Goal: Obtain resource: Obtain resource

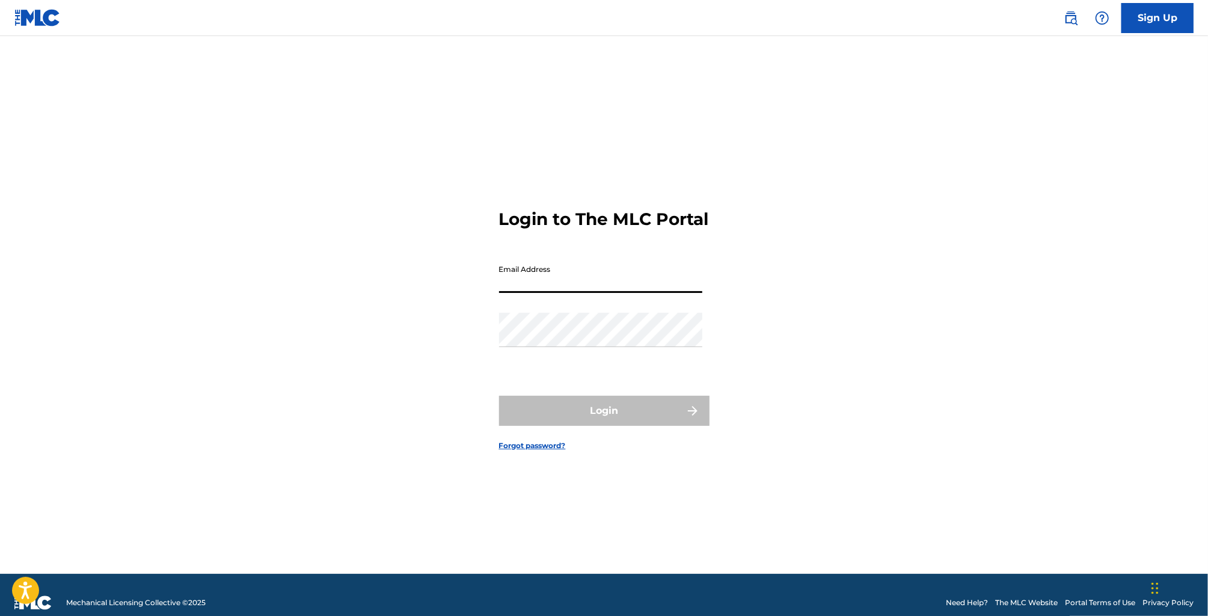
click at [573, 287] on input "Email Address" at bounding box center [600, 276] width 203 height 34
type input "[EMAIL_ADDRESS][DOMAIN_NAME]"
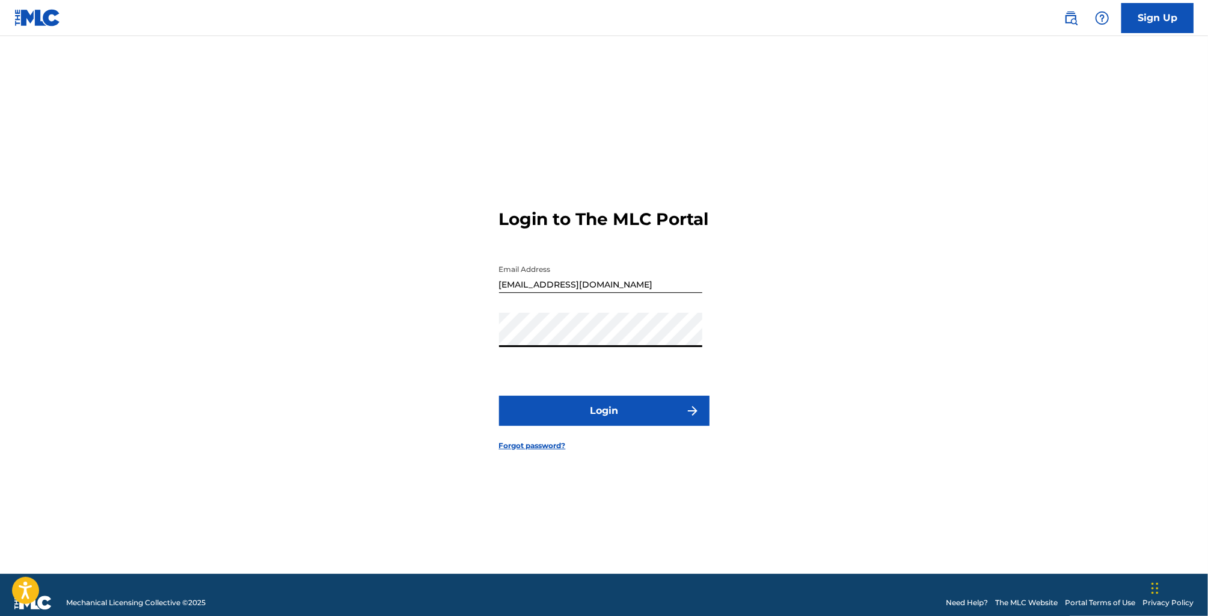
click at [499, 396] on button "Login" at bounding box center [604, 411] width 211 height 30
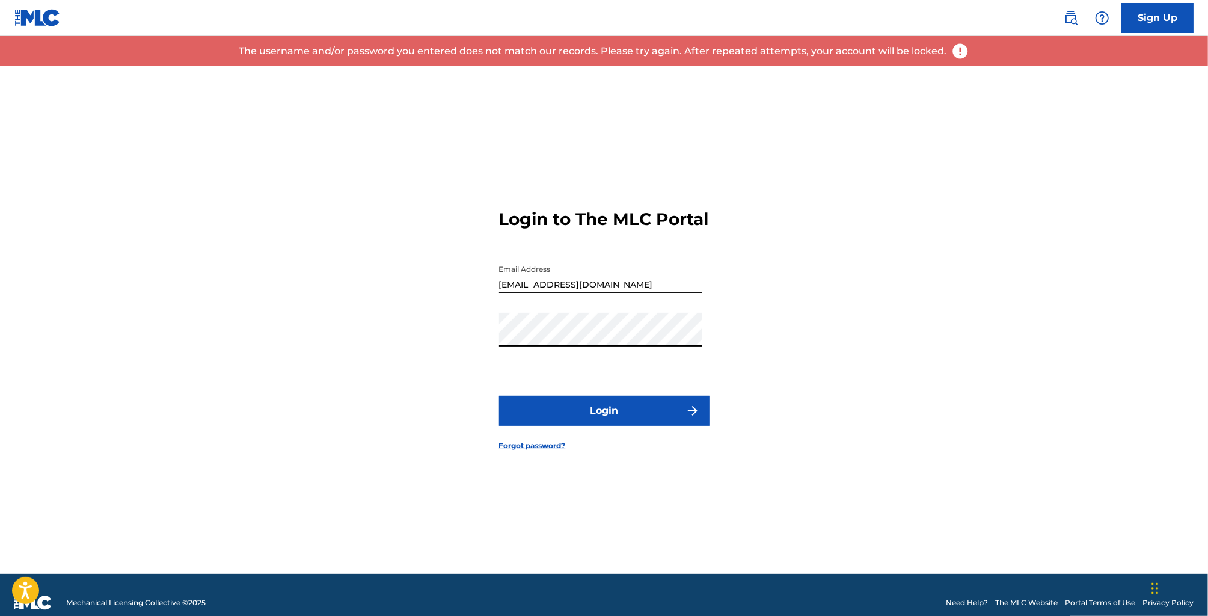
click at [435, 354] on div "Login to The MLC Portal Email Address [EMAIL_ADDRESS][DOMAIN_NAME] Password Log…" at bounding box center [604, 320] width 842 height 508
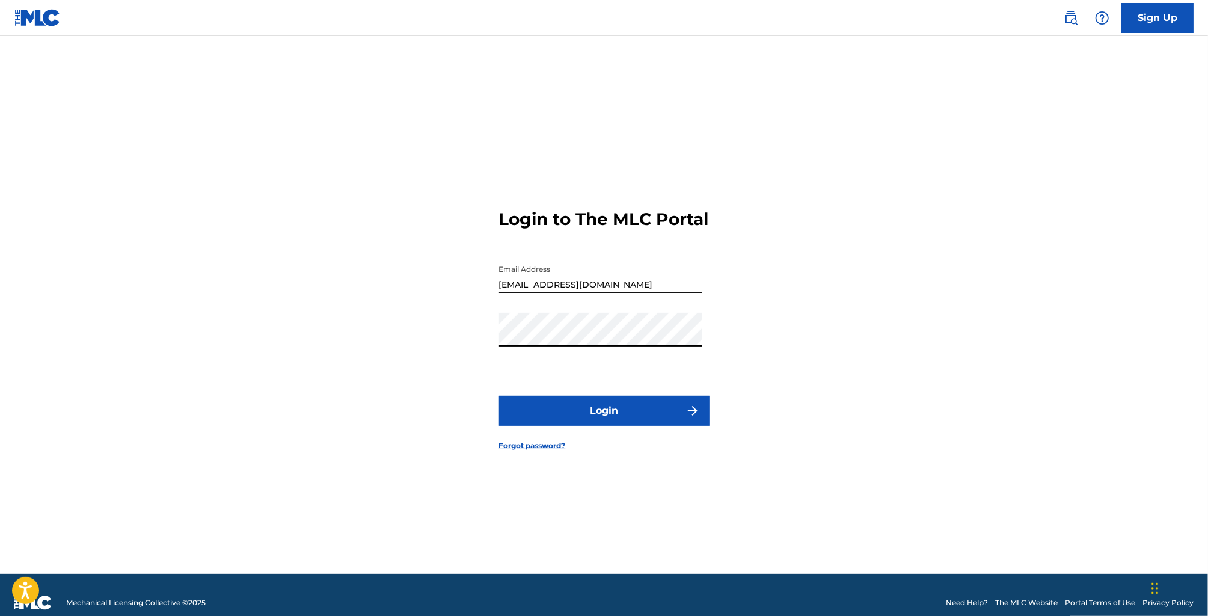
click at [499, 396] on button "Login" at bounding box center [604, 411] width 211 height 30
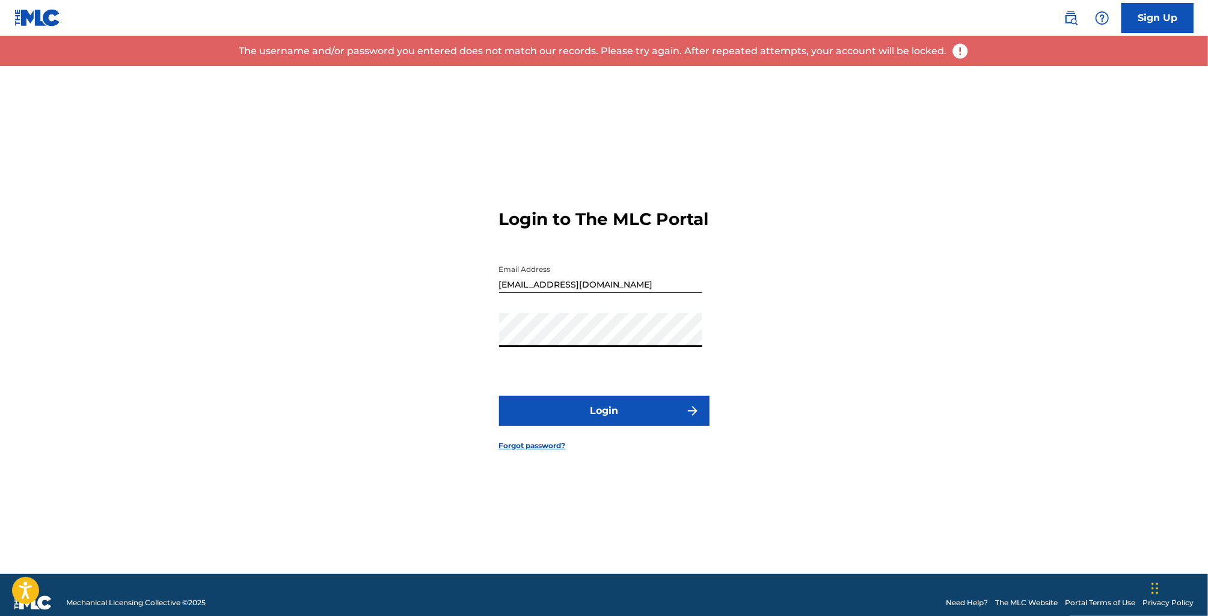
click at [441, 350] on div "Login to The MLC Portal Email Address [EMAIL_ADDRESS][DOMAIN_NAME] Password Log…" at bounding box center [604, 320] width 842 height 508
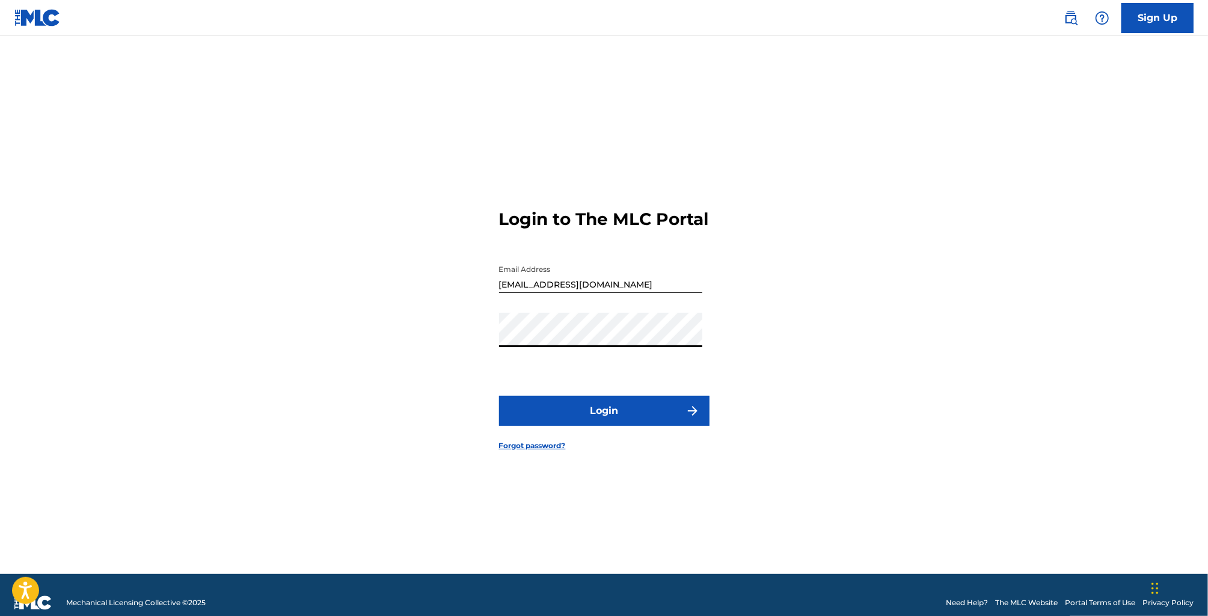
click at [499, 396] on button "Login" at bounding box center [604, 411] width 211 height 30
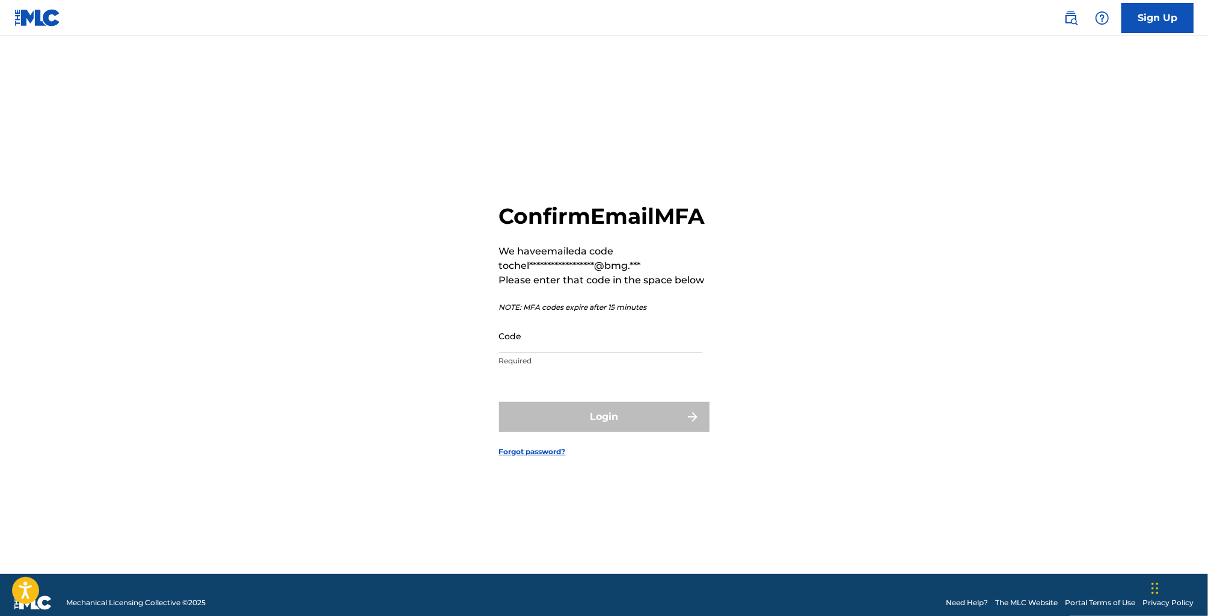
click at [619, 349] on input "Code" at bounding box center [600, 336] width 203 height 34
paste input "104652"
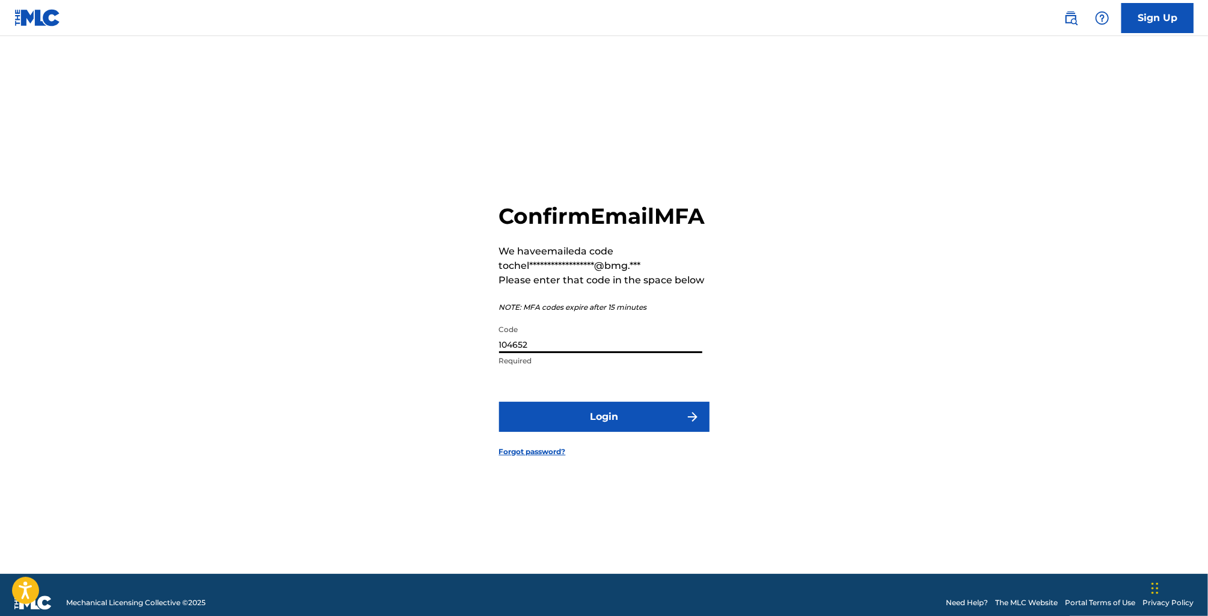
type input "104652"
click at [624, 427] on button "Login" at bounding box center [604, 417] width 211 height 30
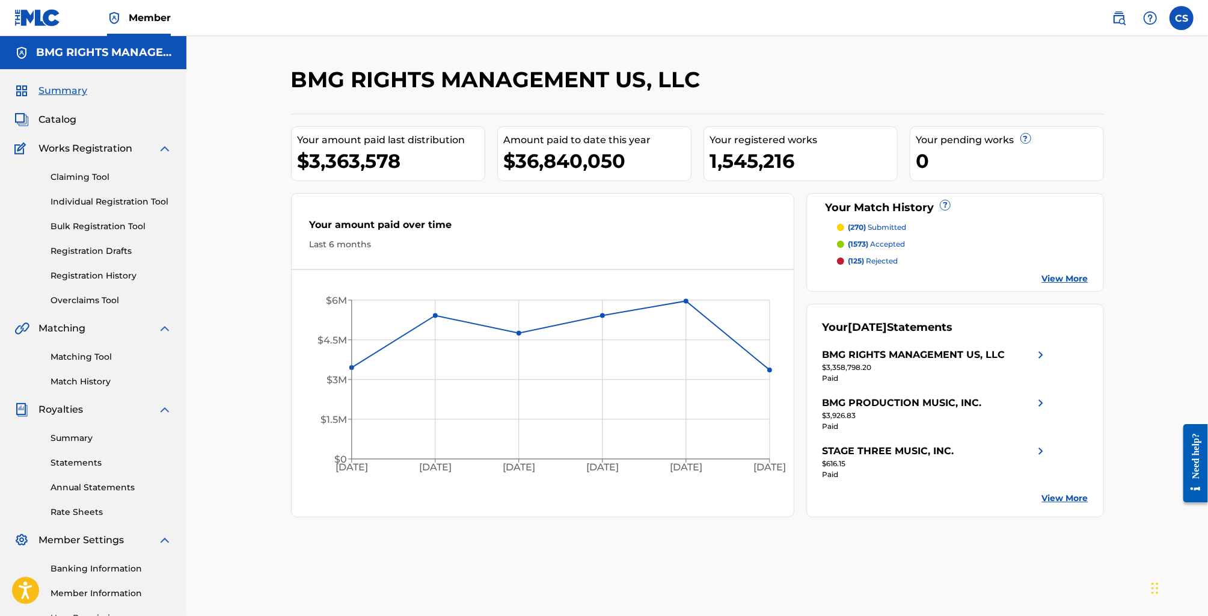
click at [105, 301] on link "Overclaims Tool" at bounding box center [111, 300] width 121 height 13
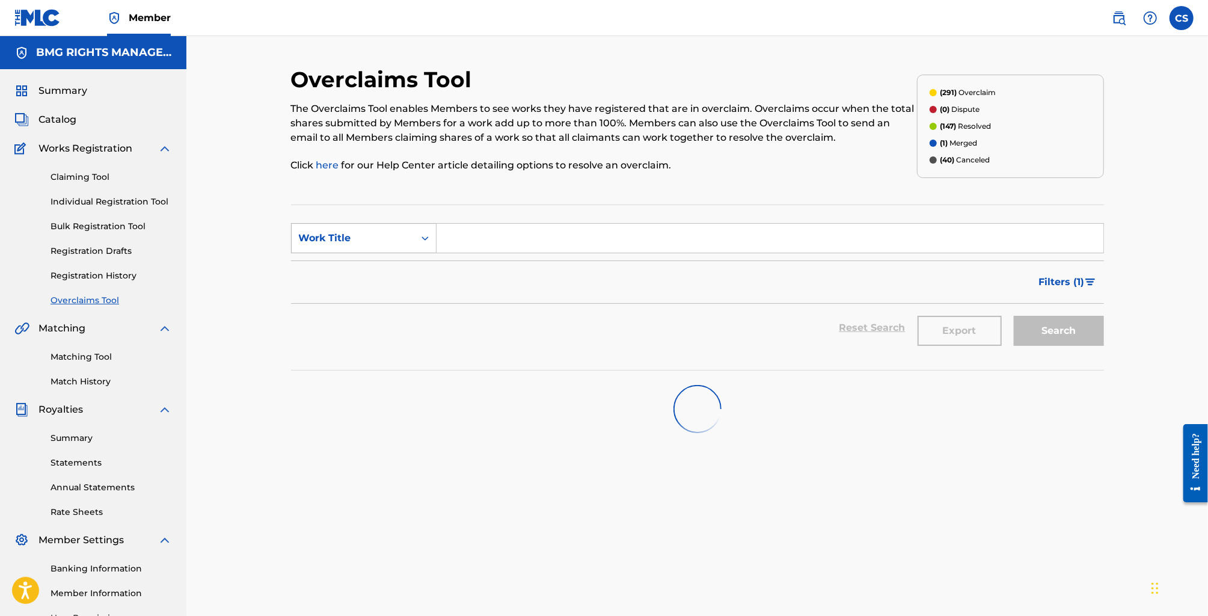
click at [387, 238] on div "Work Title" at bounding box center [353, 238] width 108 height 14
click at [367, 272] on div "MLC Song Code" at bounding box center [364, 268] width 144 height 30
click at [374, 233] on div "MLC Song Code" at bounding box center [353, 238] width 108 height 14
click at [1071, 278] on span "Filters ( 1 )" at bounding box center [1062, 282] width 46 height 14
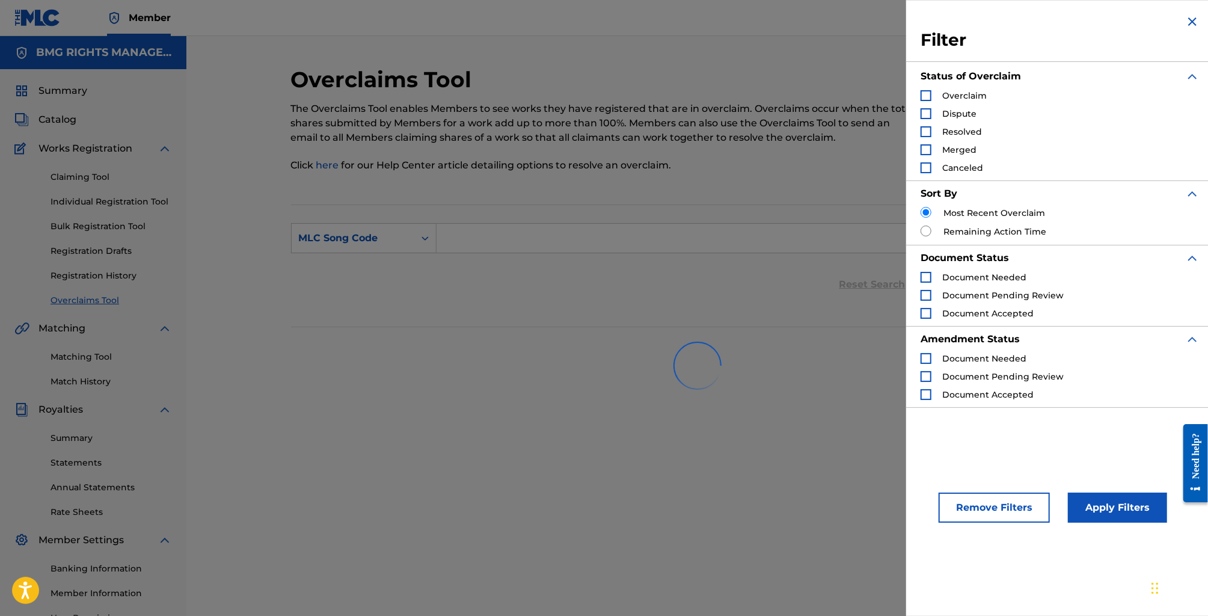
click at [1192, 22] on img "Search Form" at bounding box center [1192, 21] width 14 height 14
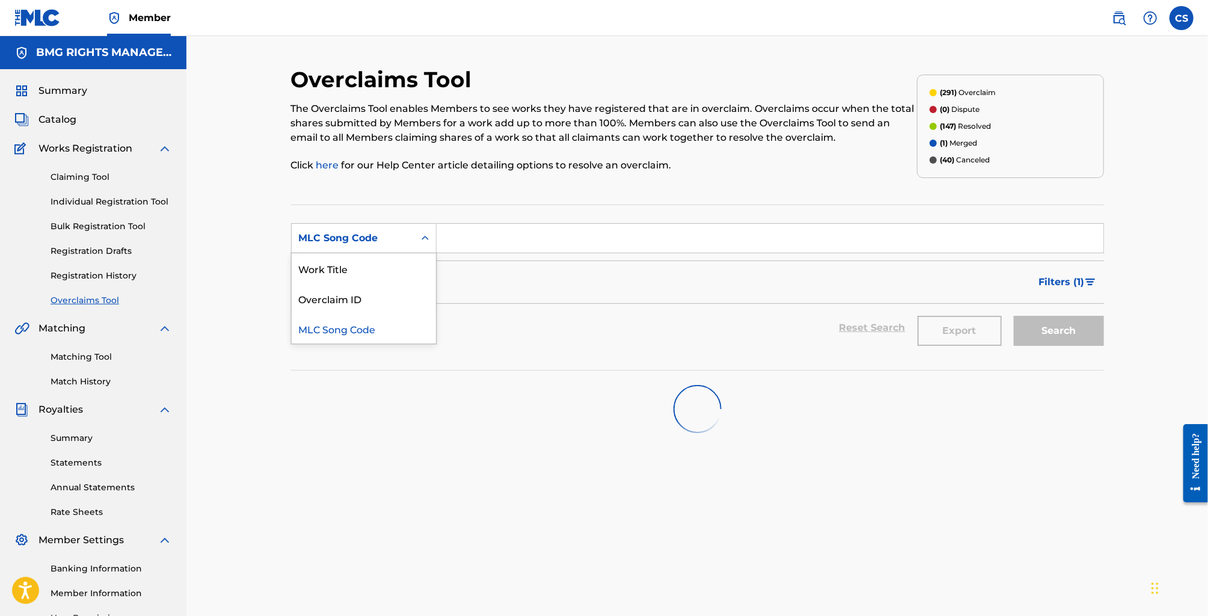
click at [378, 243] on div "MLC Song Code" at bounding box center [353, 238] width 108 height 14
click at [547, 321] on div "Reset Search Export Search" at bounding box center [697, 328] width 813 height 48
click at [1092, 279] on img "Search Form" at bounding box center [1091, 281] width 10 height 7
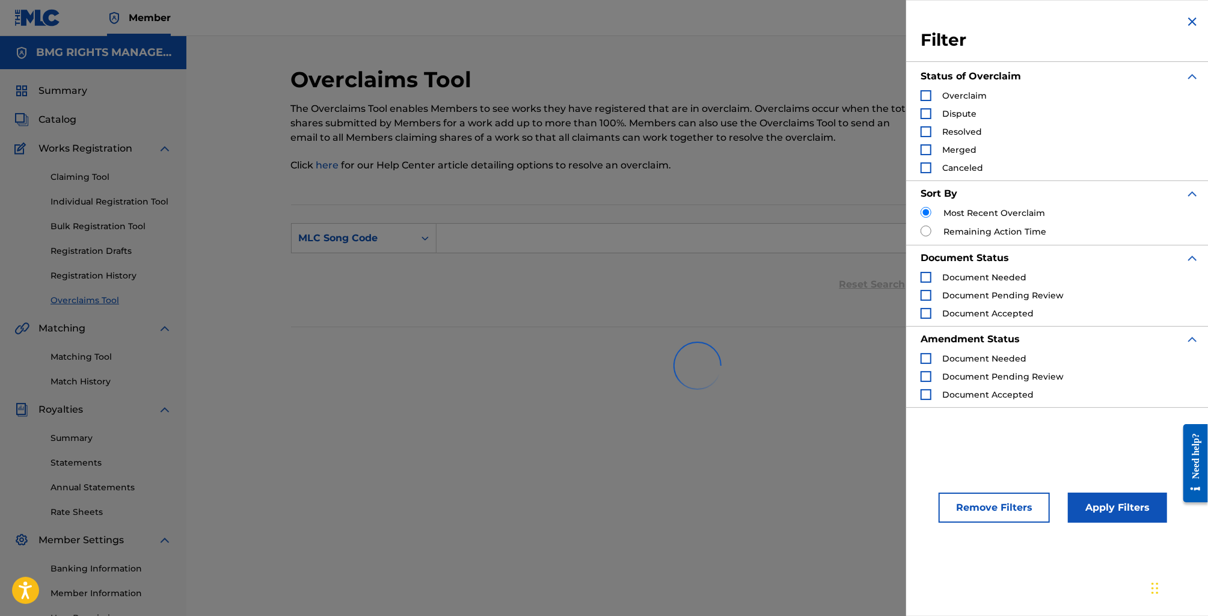
scroll to position [2, 0]
click at [929, 94] on div "Search Form" at bounding box center [926, 95] width 11 height 11
click at [927, 113] on div "Search Form" at bounding box center [926, 113] width 11 height 11
click at [928, 228] on input "Search Form" at bounding box center [926, 231] width 11 height 11
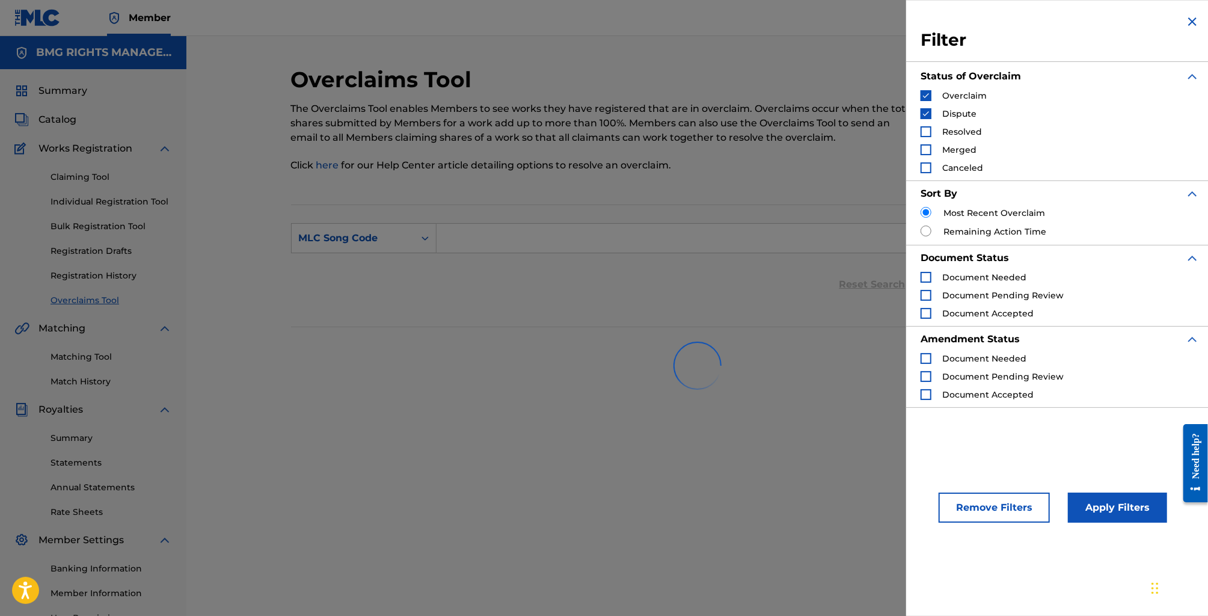
radio input "true"
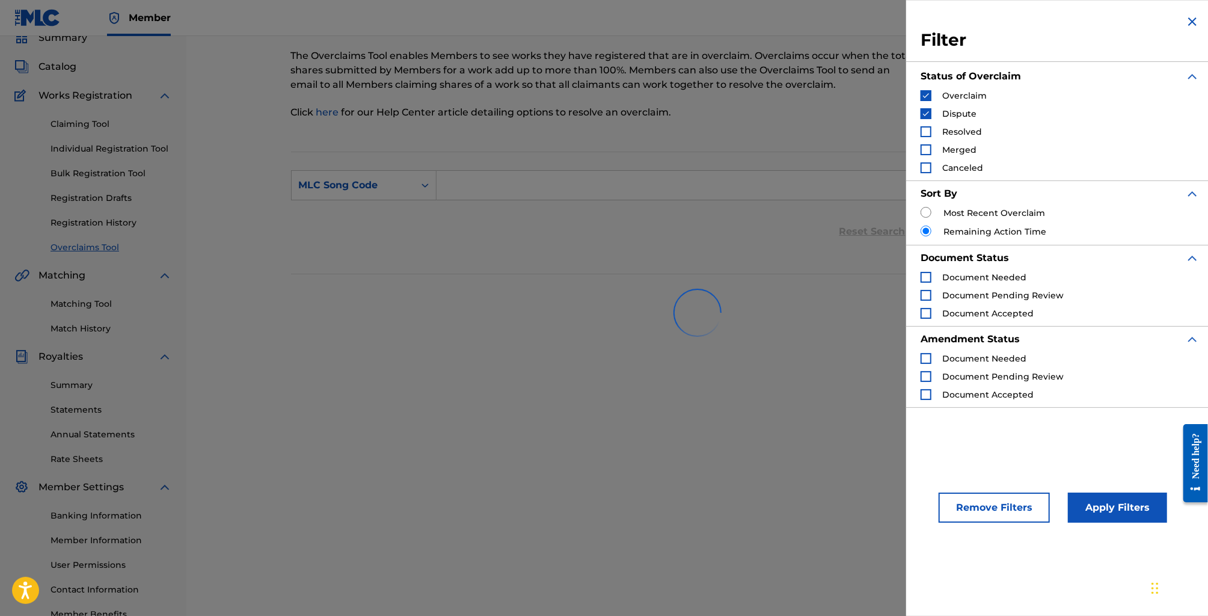
scroll to position [56, 0]
click at [927, 273] on div at bounding box center [697, 309] width 813 height 77
click at [924, 278] on div at bounding box center [697, 309] width 813 height 77
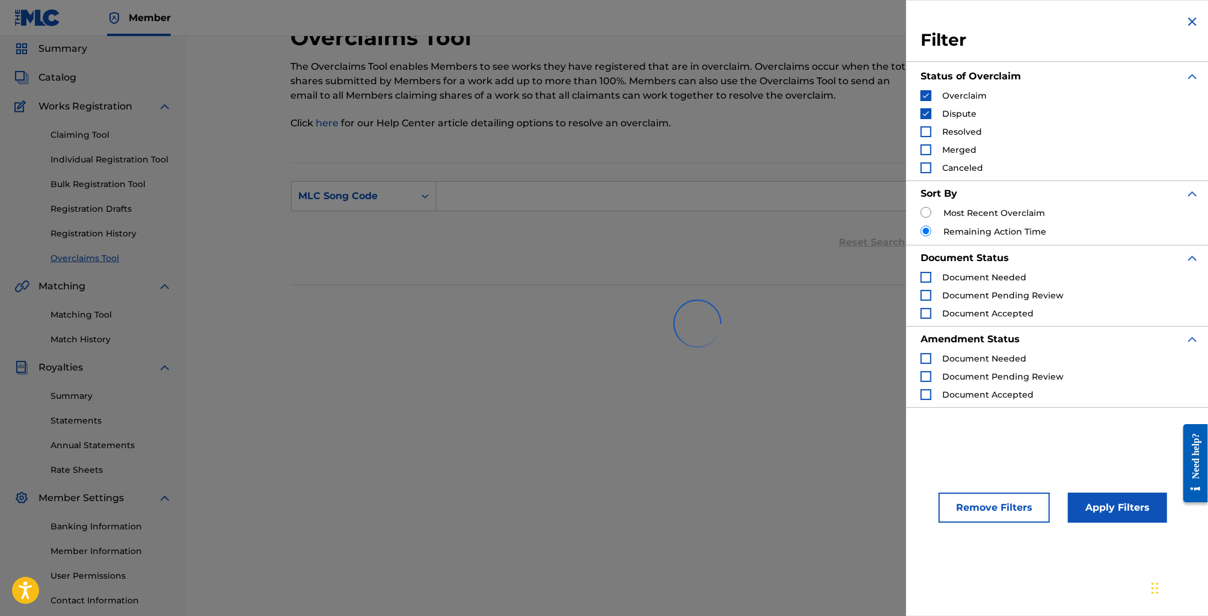
scroll to position [34, 0]
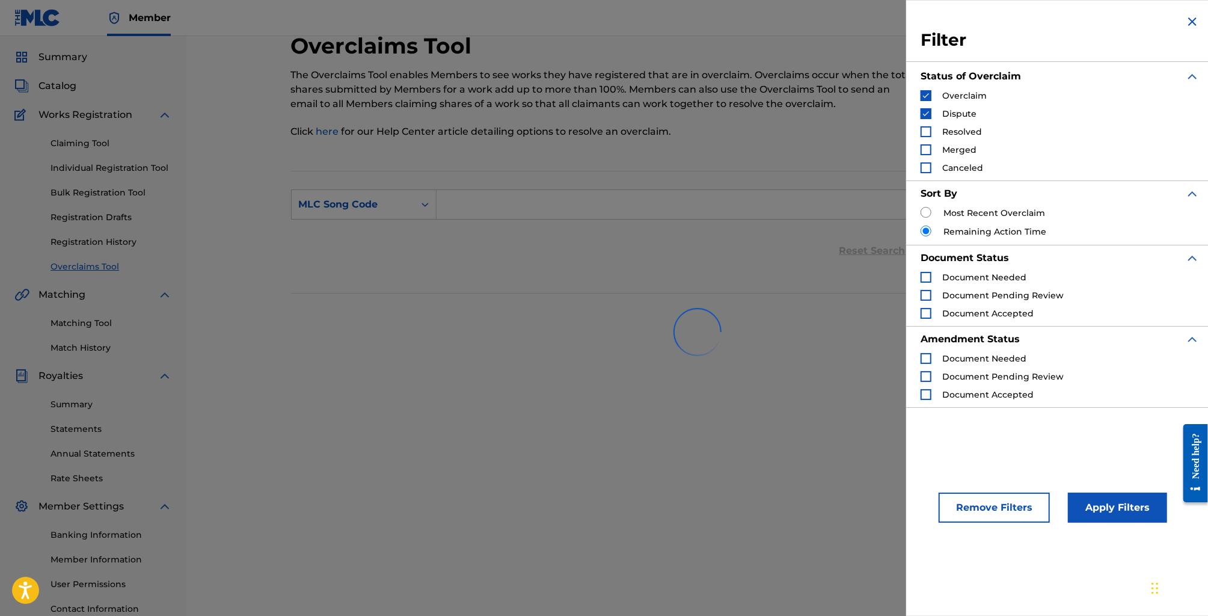
click at [1188, 18] on img "Search Form" at bounding box center [1192, 21] width 14 height 14
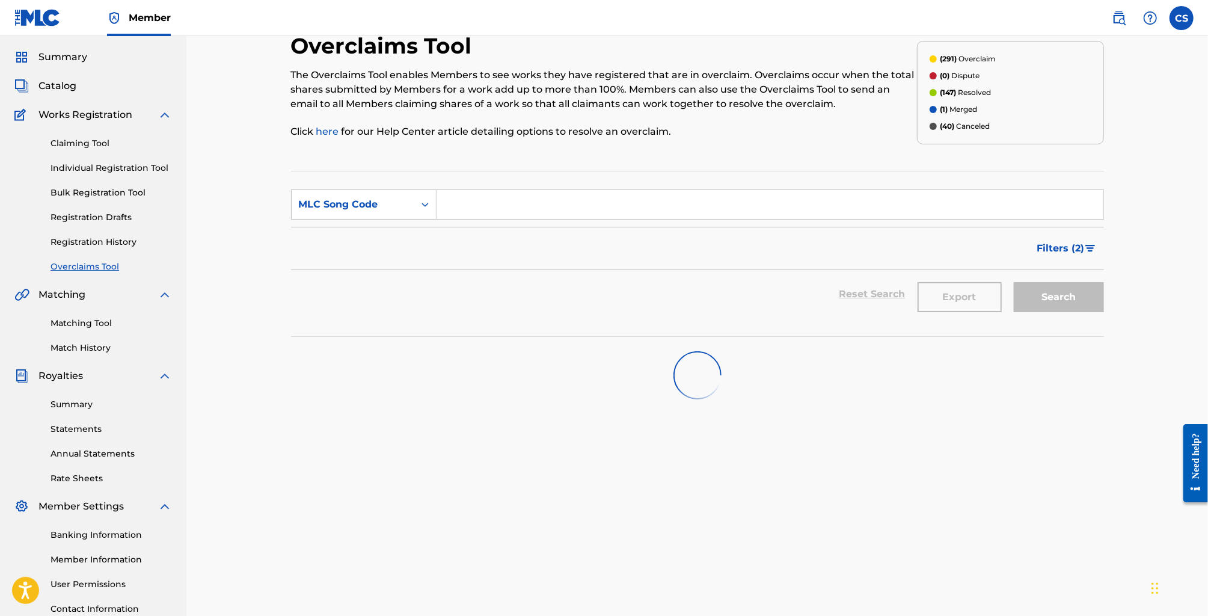
click at [1060, 255] on span "Filters ( 2 )" at bounding box center [1062, 248] width 48 height 14
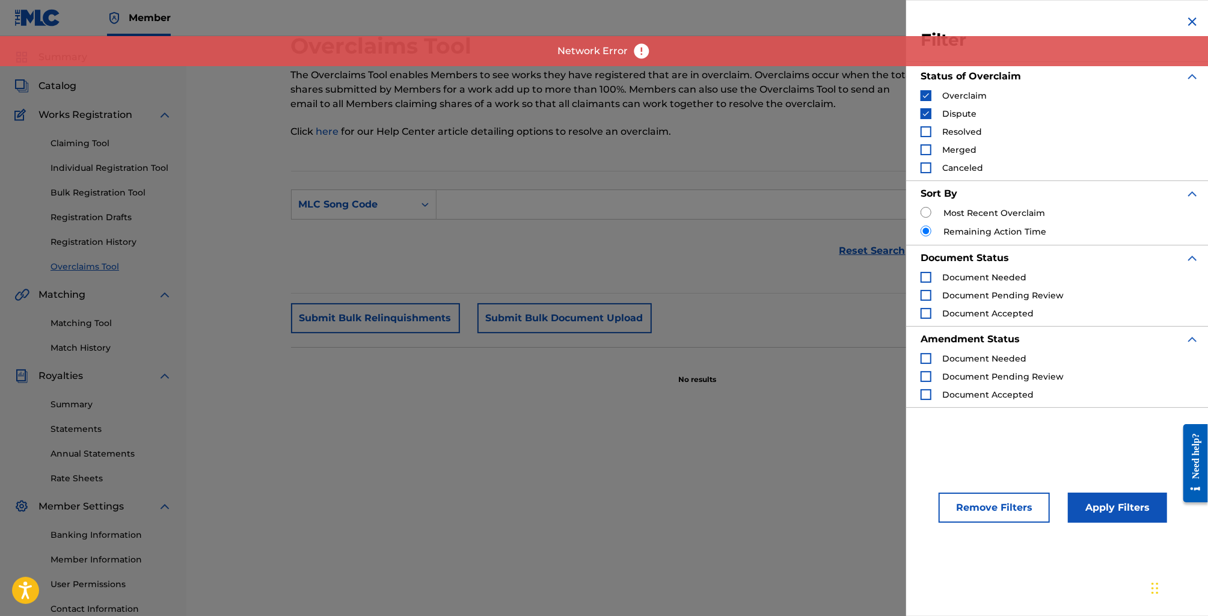
click at [680, 236] on div "Reset Search Export Search" at bounding box center [697, 251] width 813 height 48
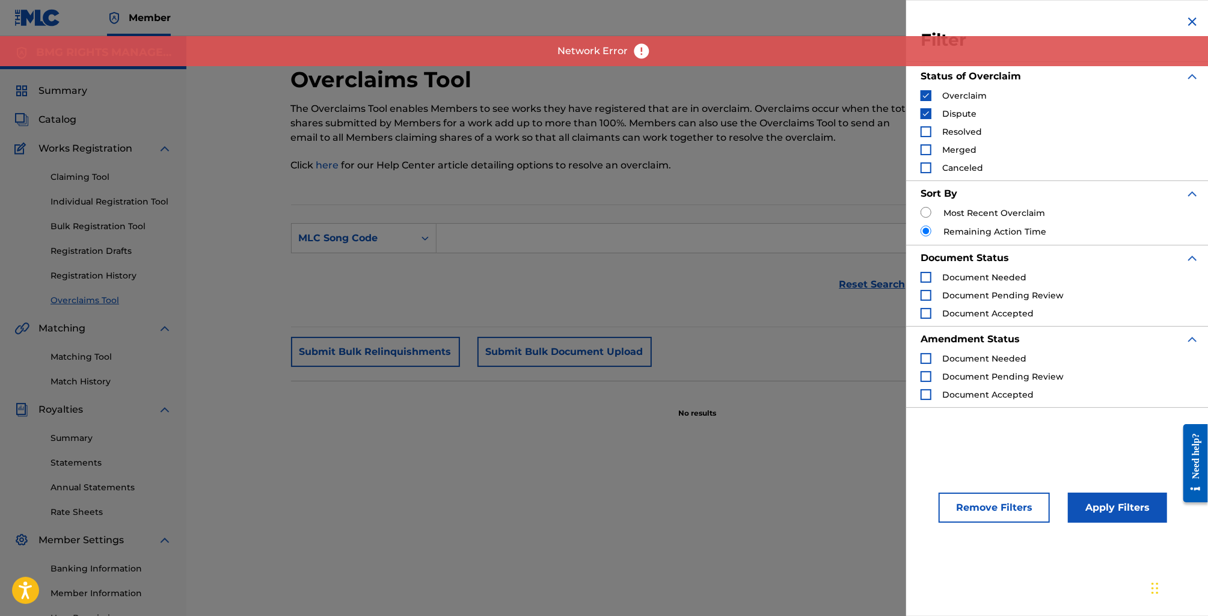
click at [1188, 19] on img "Search Form" at bounding box center [1192, 21] width 14 height 14
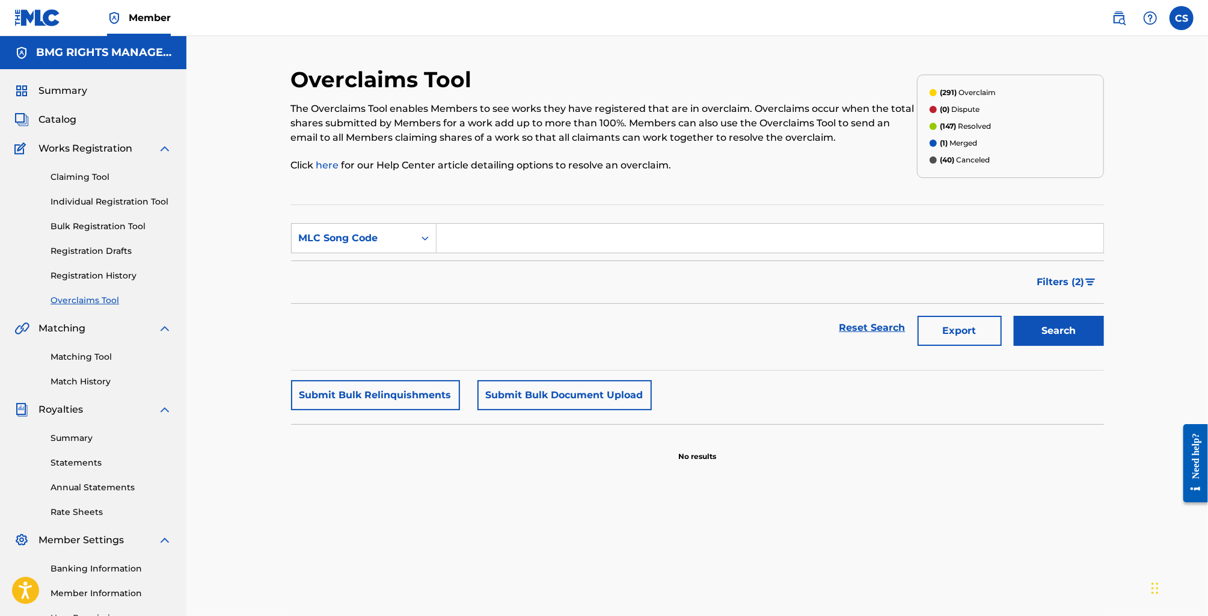
click at [1063, 282] on span "Filters ( 2 )" at bounding box center [1062, 282] width 48 height 14
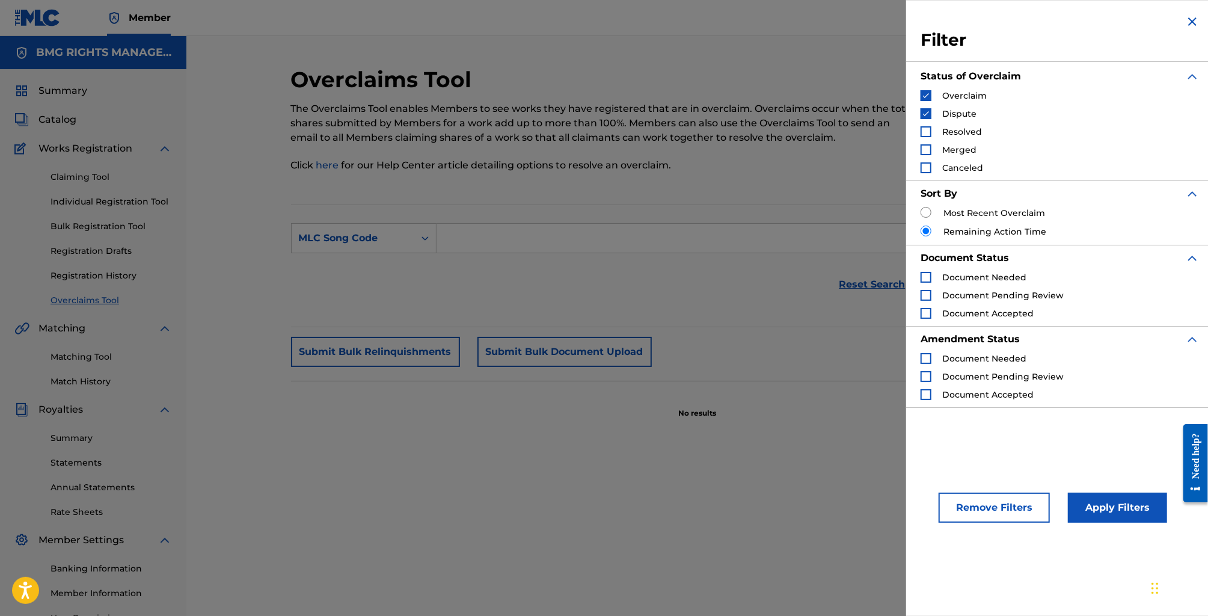
click at [1188, 25] on img "Search Form" at bounding box center [1192, 21] width 14 height 14
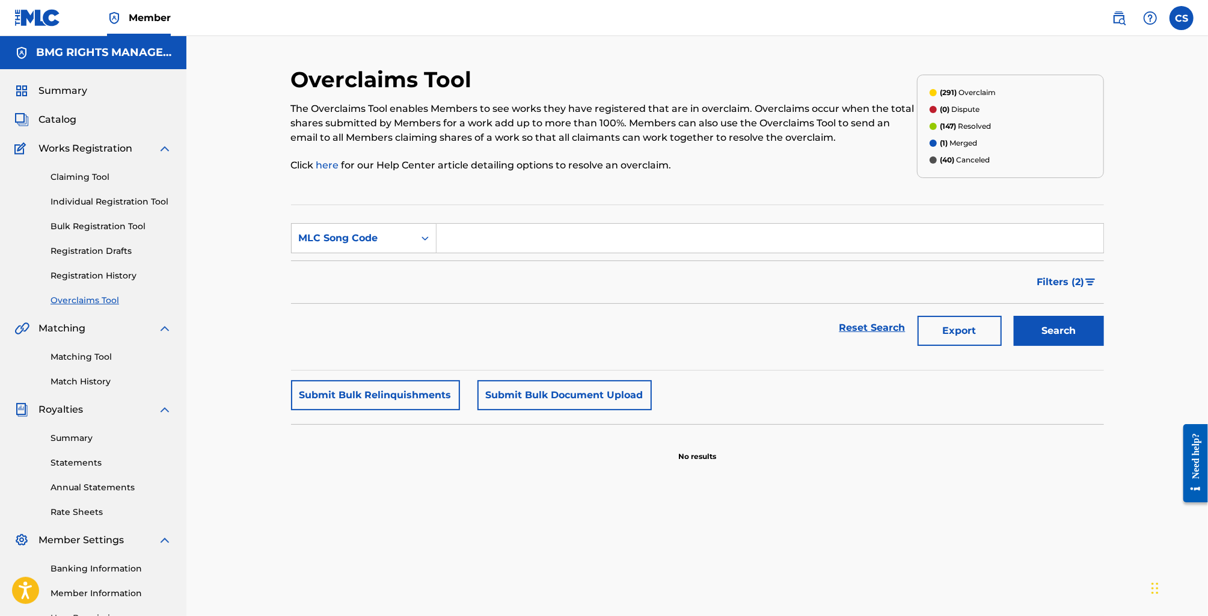
click at [579, 401] on button "Submit Bulk Document Upload" at bounding box center [565, 395] width 174 height 30
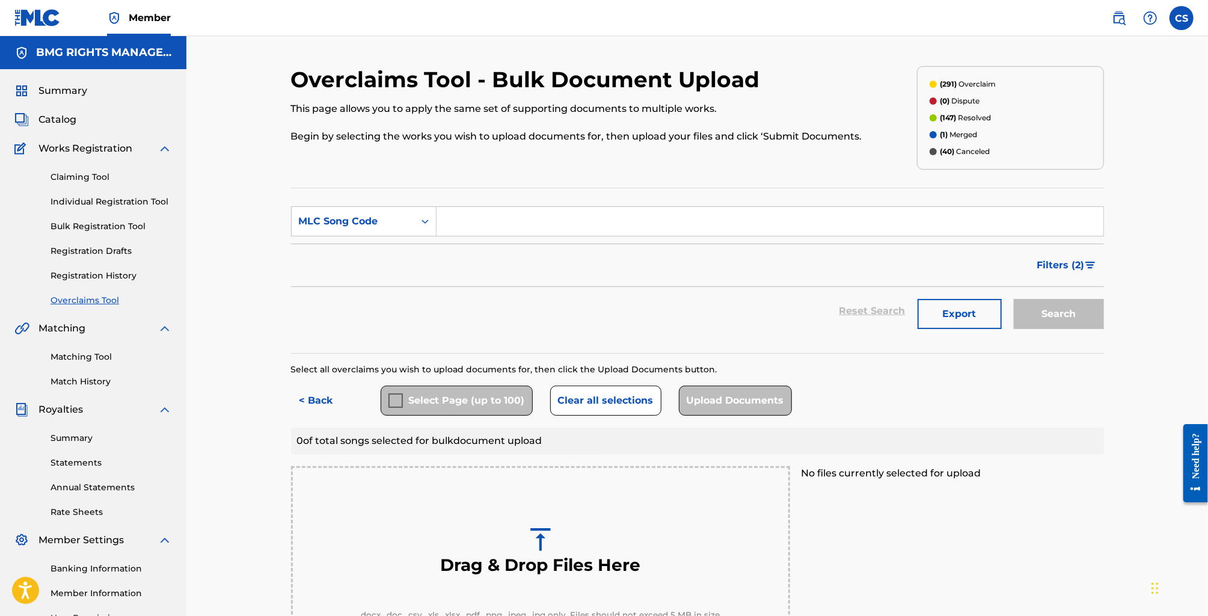
click at [1087, 267] on img "Search Form" at bounding box center [1091, 265] width 10 height 7
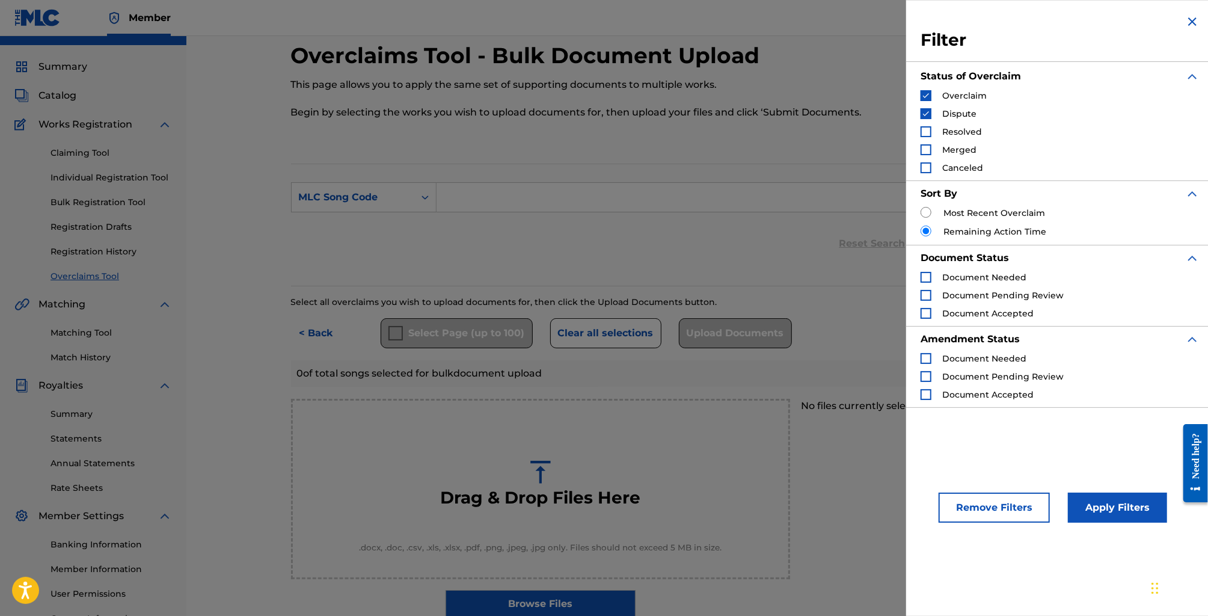
scroll to position [22, 0]
click at [929, 96] on img "Search Form" at bounding box center [926, 95] width 8 height 8
click at [924, 96] on div "Search Form" at bounding box center [926, 95] width 11 height 11
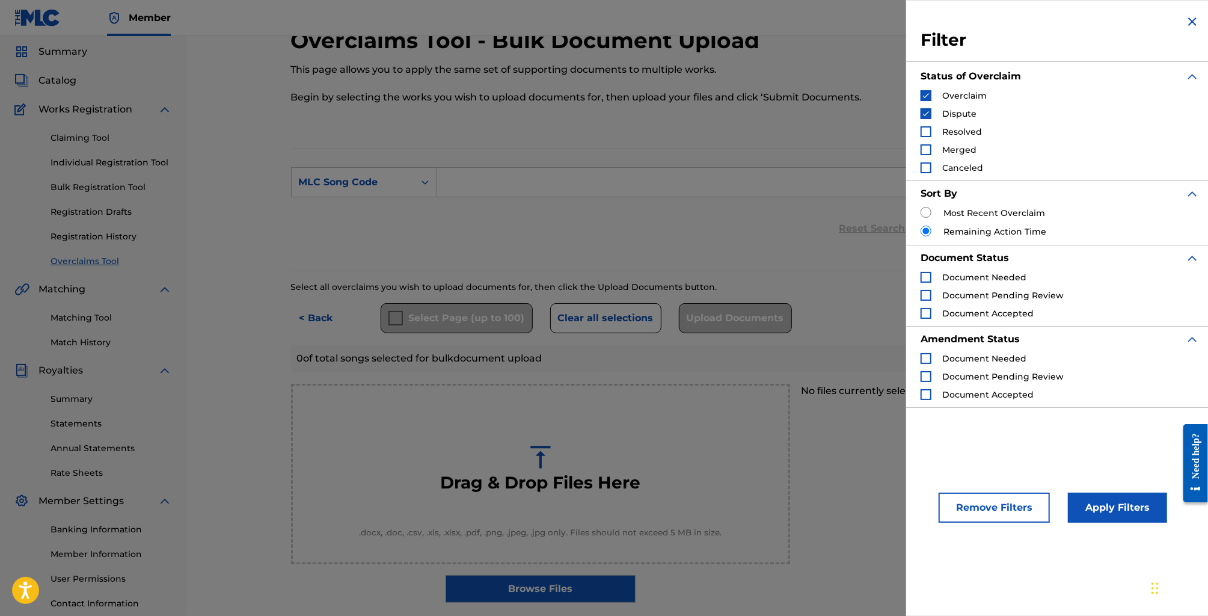
scroll to position [41, 0]
click at [928, 275] on div "Search Form" at bounding box center [926, 277] width 11 height 11
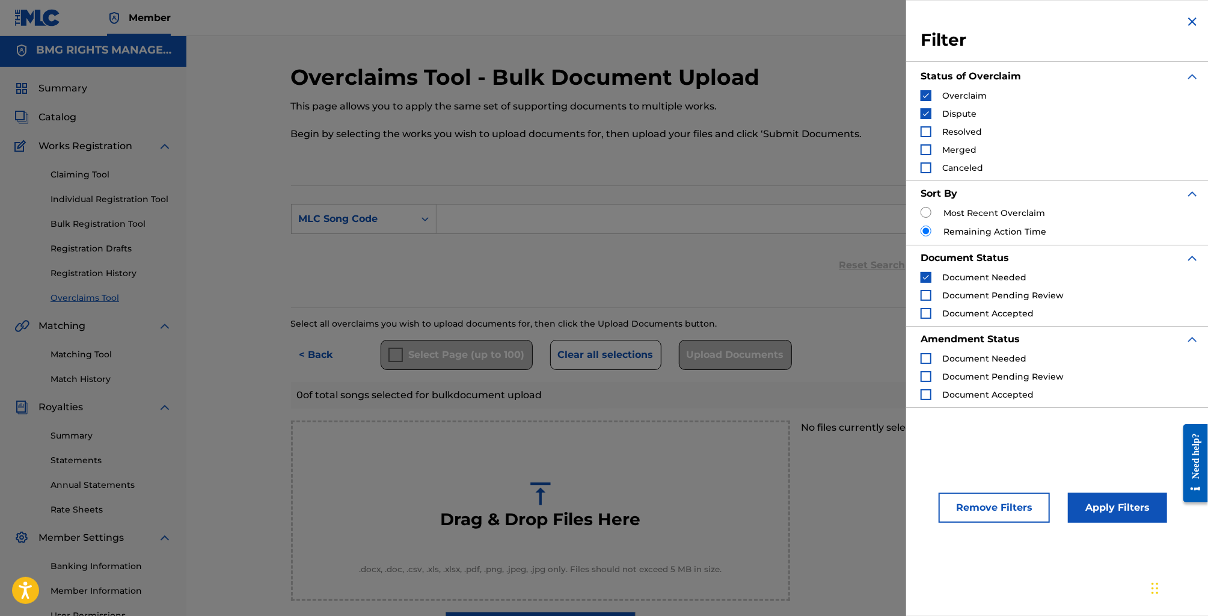
scroll to position [0, 0]
click at [926, 298] on div "Search Form" at bounding box center [926, 295] width 11 height 11
click at [925, 360] on div "Search Form" at bounding box center [926, 358] width 11 height 11
click at [926, 378] on div "Search Form" at bounding box center [926, 376] width 11 height 11
click at [1103, 507] on button "Apply Filters" at bounding box center [1117, 508] width 99 height 30
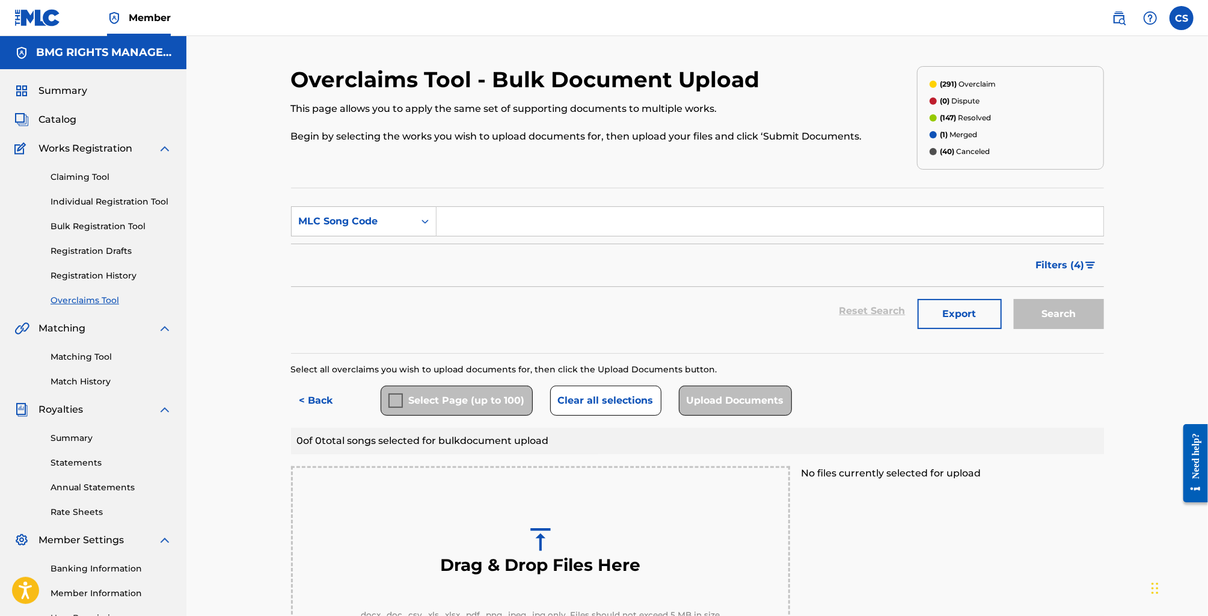
click at [959, 315] on button "Export" at bounding box center [960, 314] width 84 height 30
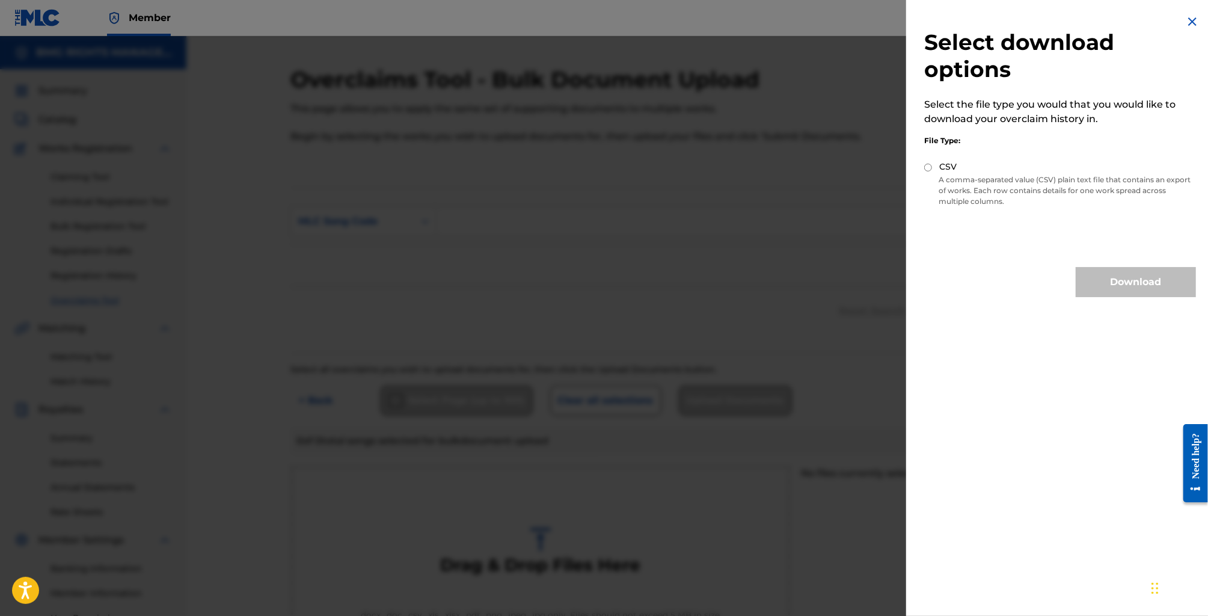
click at [927, 167] on input "CSV" at bounding box center [928, 168] width 8 height 8
radio input "true"
click at [1160, 286] on button "Download" at bounding box center [1136, 282] width 120 height 30
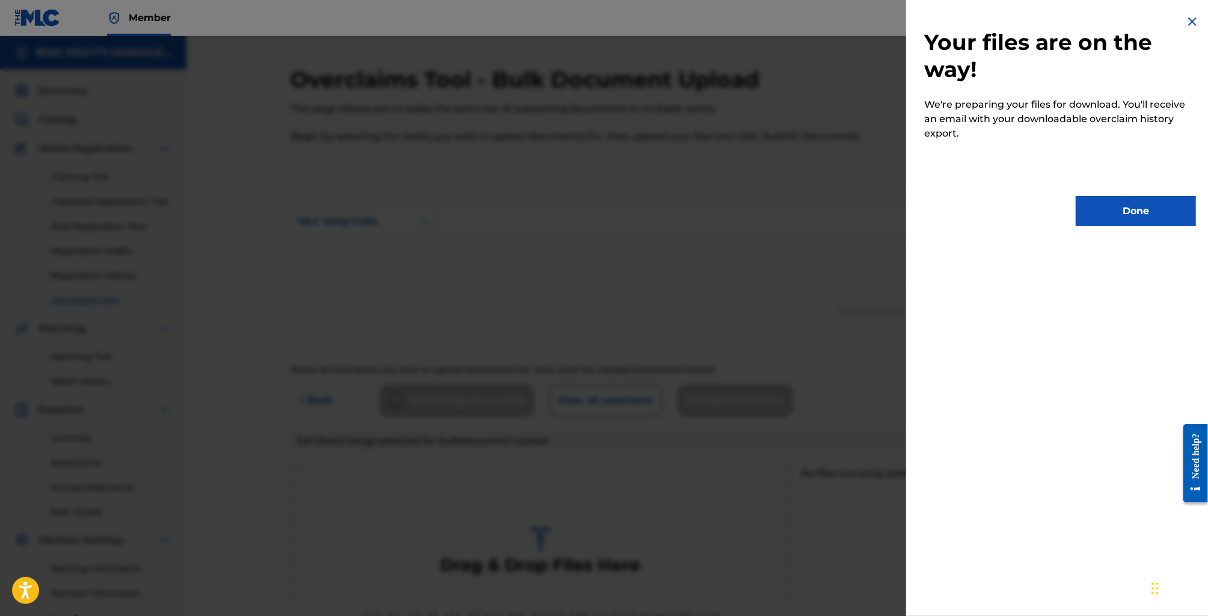
click at [1149, 201] on button "Done" at bounding box center [1136, 211] width 120 height 30
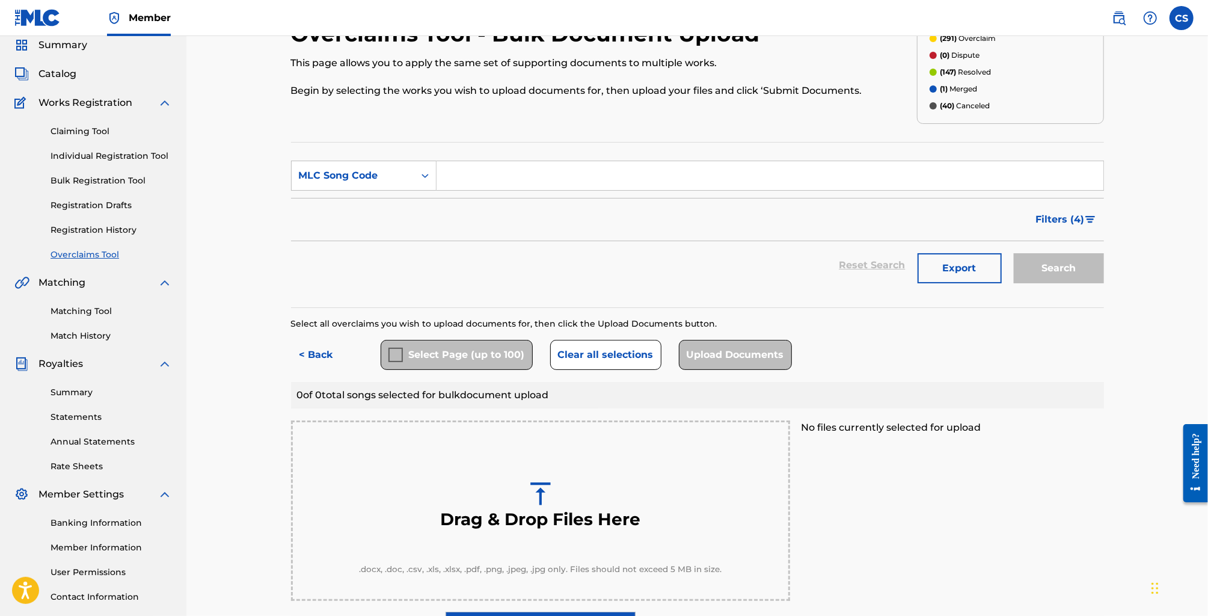
scroll to position [53, 0]
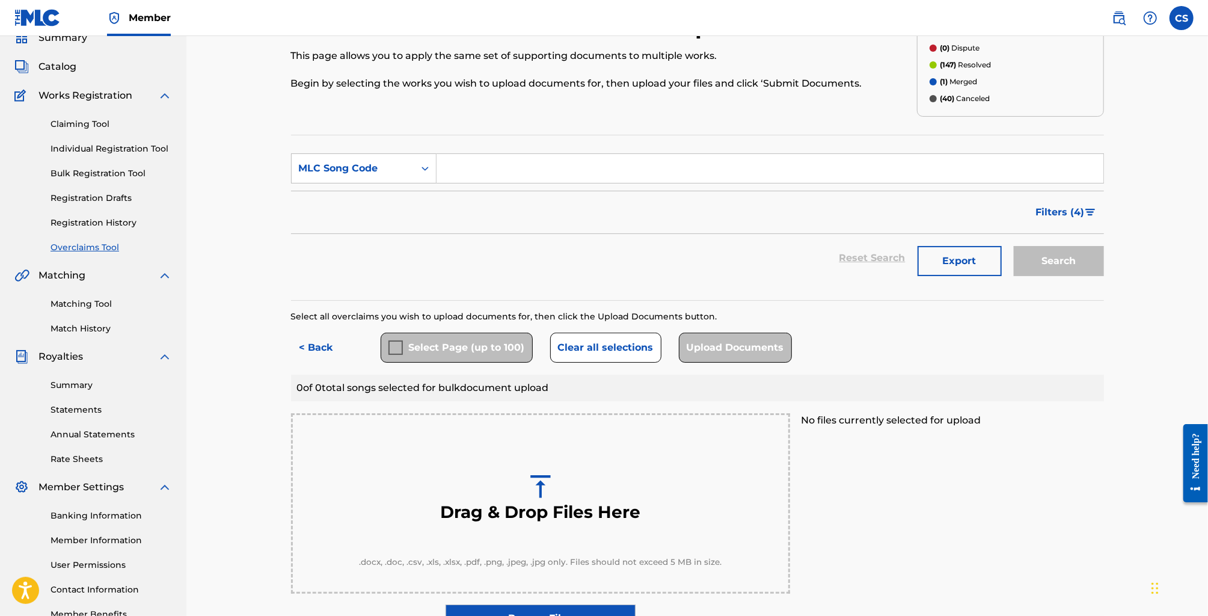
click at [1061, 212] on span "Filters ( 4 )" at bounding box center [1060, 212] width 49 height 14
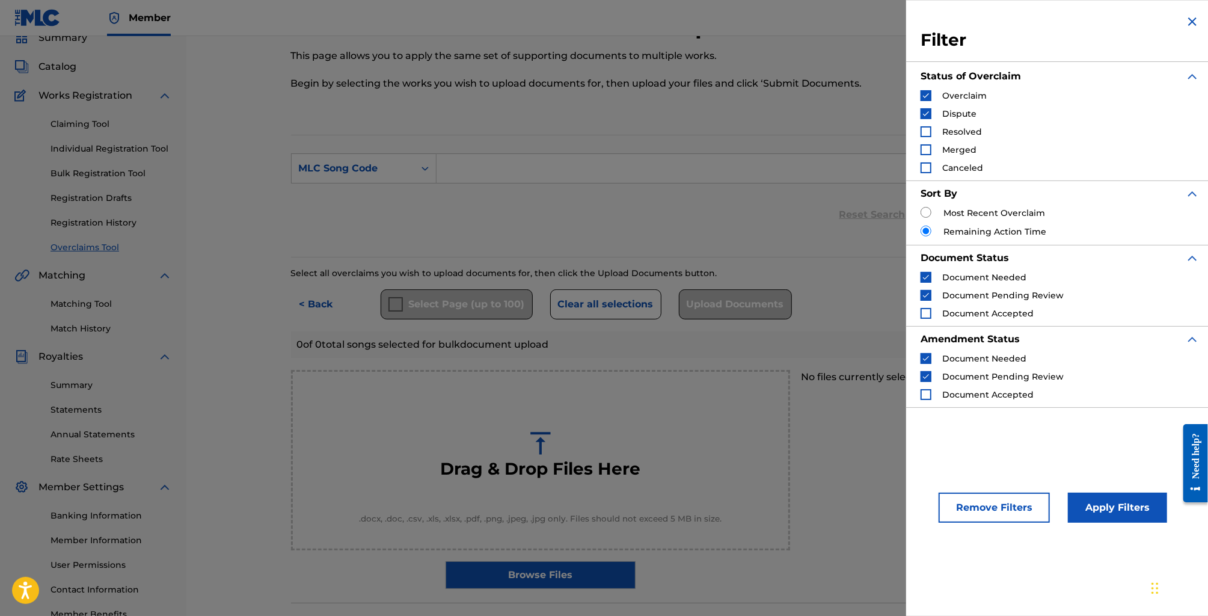
click at [1189, 20] on img "Search Form" at bounding box center [1192, 21] width 14 height 14
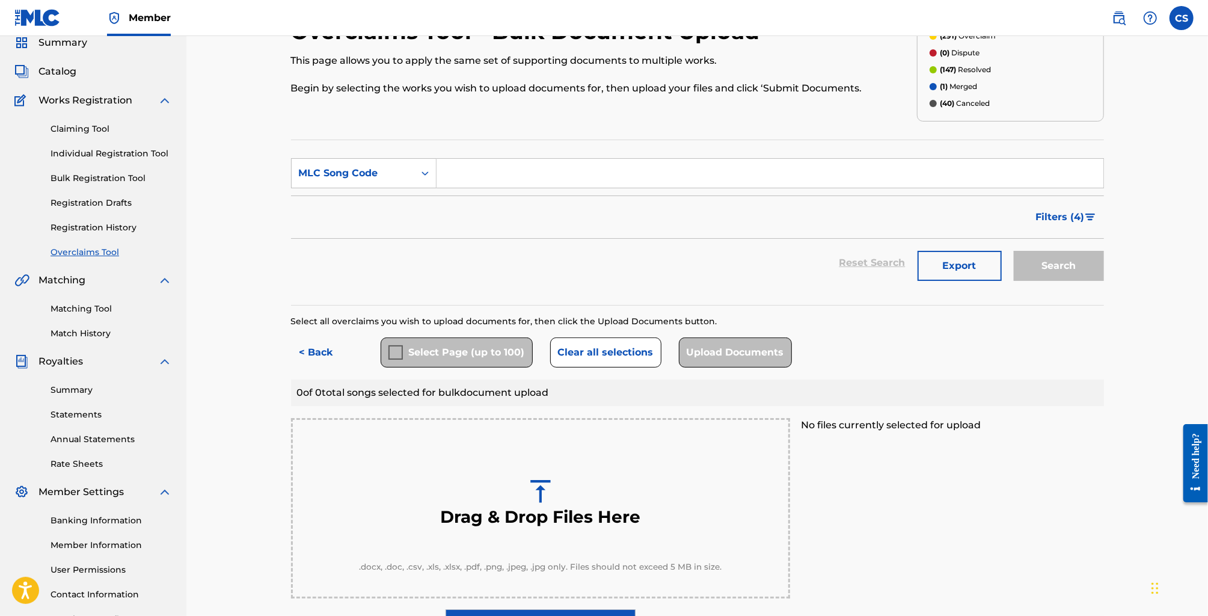
scroll to position [48, 0]
click at [309, 353] on button "< Back" at bounding box center [327, 353] width 72 height 30
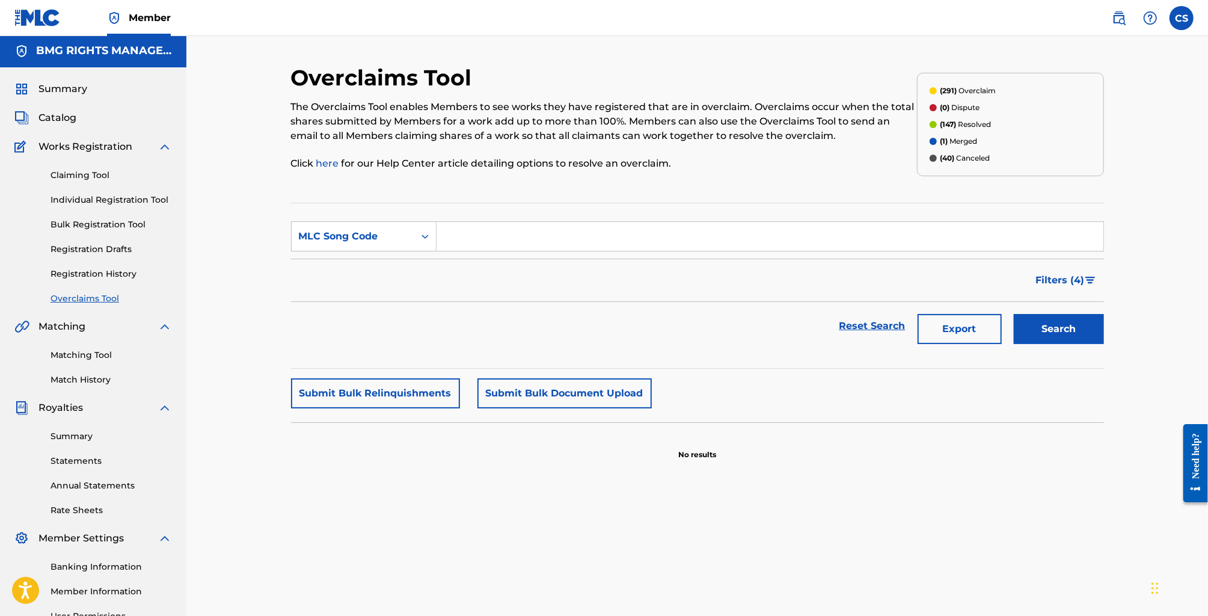
scroll to position [0, 0]
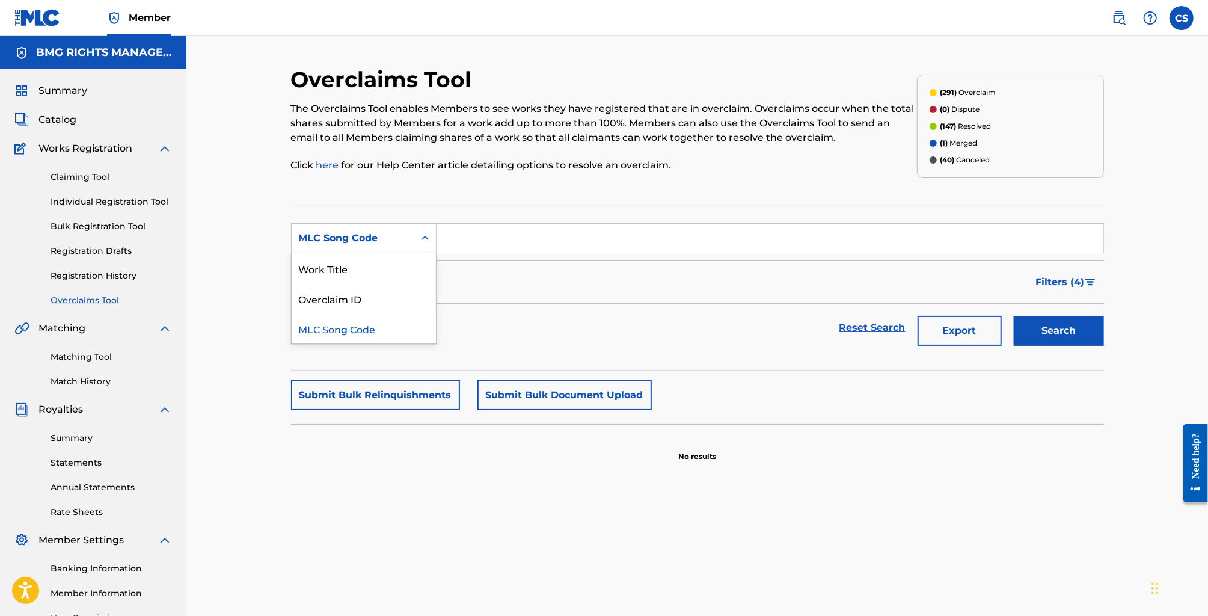
click at [366, 245] on div "MLC Song Code" at bounding box center [353, 238] width 123 height 23
click at [366, 242] on div "MLC Song Code" at bounding box center [353, 238] width 108 height 14
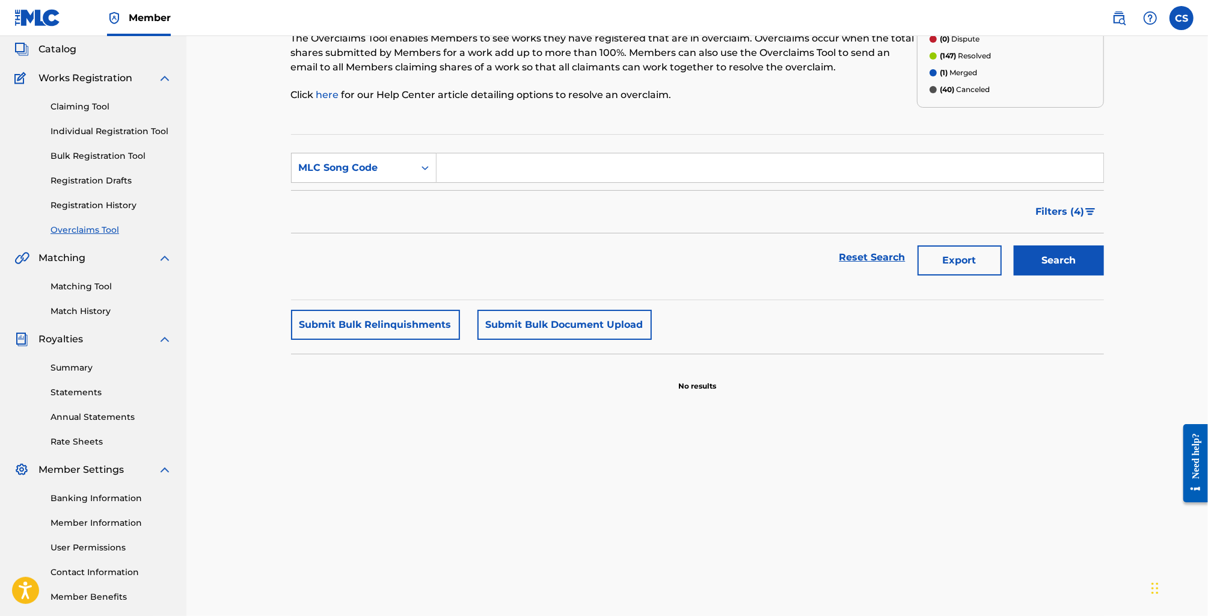
scroll to position [81, 0]
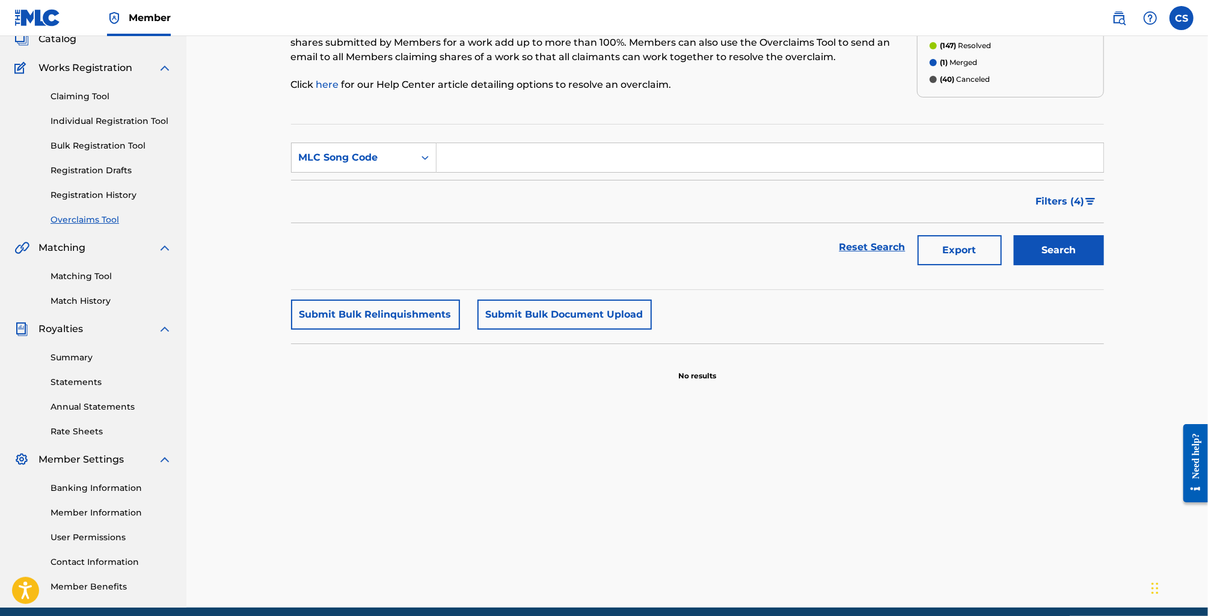
click at [1051, 203] on span "Filters ( 4 )" at bounding box center [1060, 201] width 49 height 14
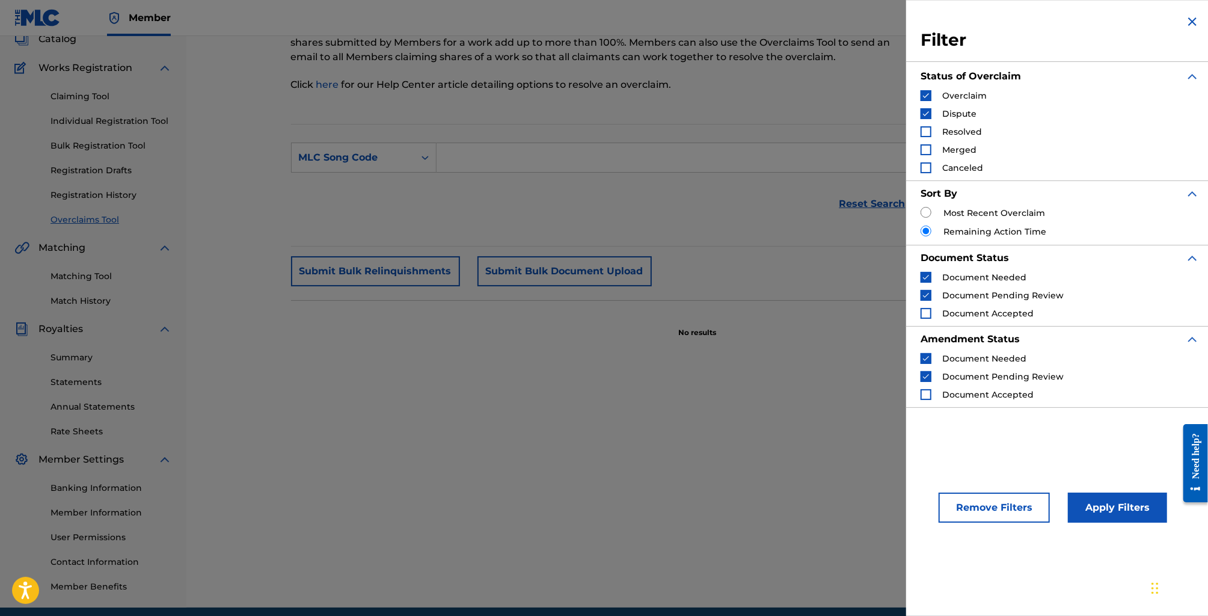
click at [1196, 23] on img "Search Form" at bounding box center [1192, 21] width 14 height 14
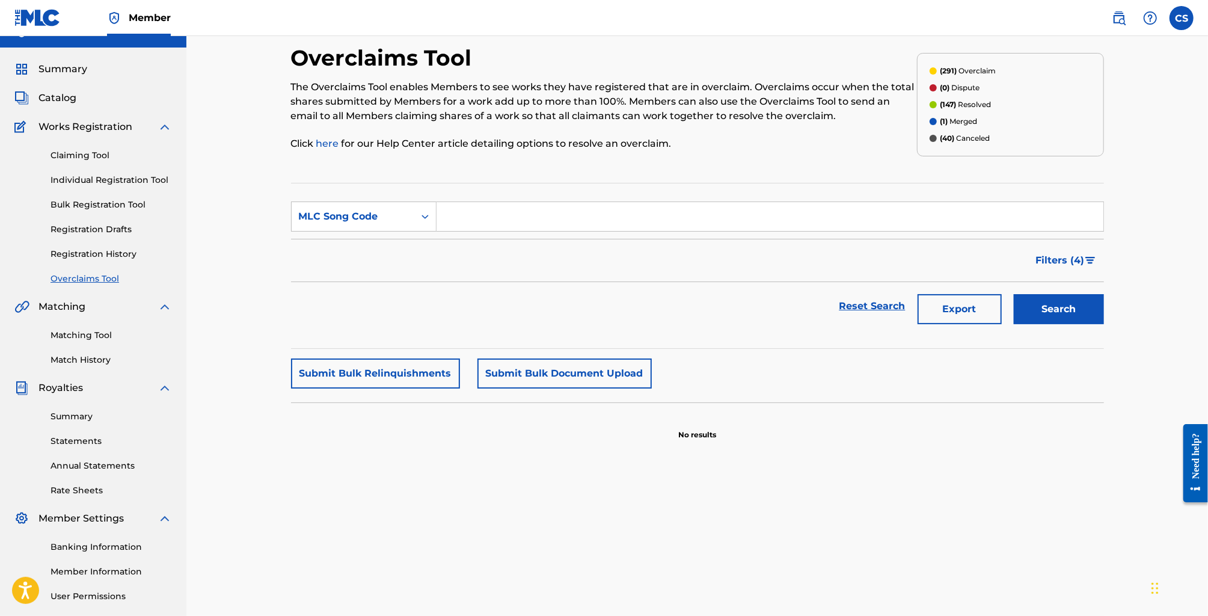
scroll to position [0, 0]
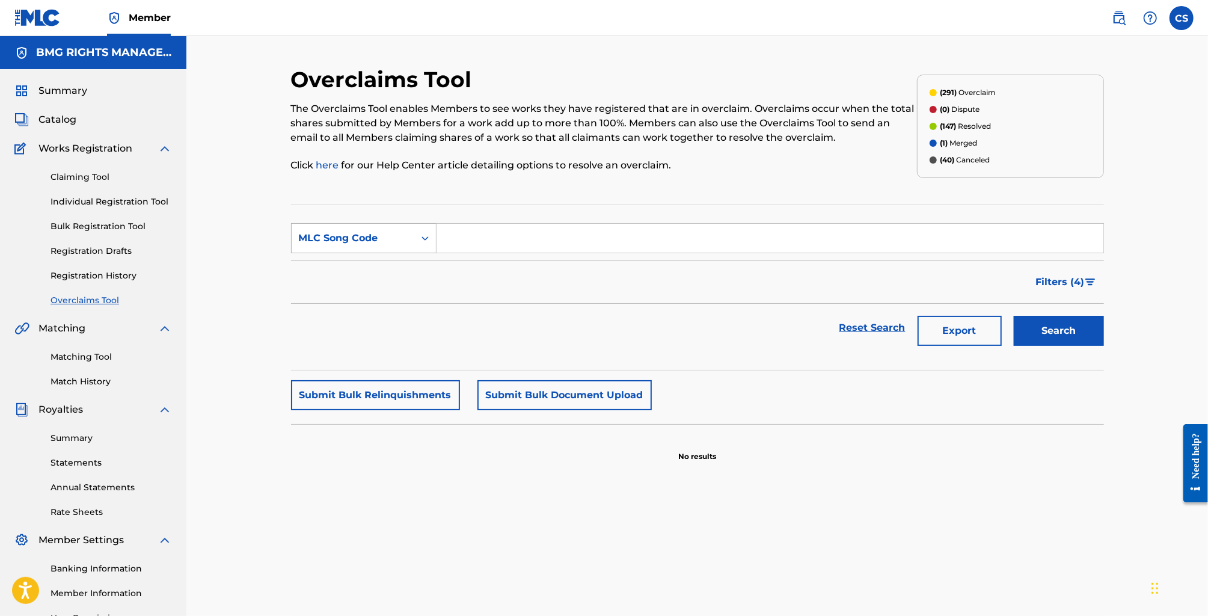
click at [385, 239] on div "MLC Song Code" at bounding box center [353, 238] width 108 height 14
click at [384, 239] on div "MLC Song Code" at bounding box center [353, 238] width 108 height 14
click at [370, 241] on div "MLC Song Code" at bounding box center [353, 238] width 108 height 14
click at [261, 191] on div "Overclaims Tool The Overclaims Tool enables Members to see works they have regi…" at bounding box center [697, 362] width 1022 height 652
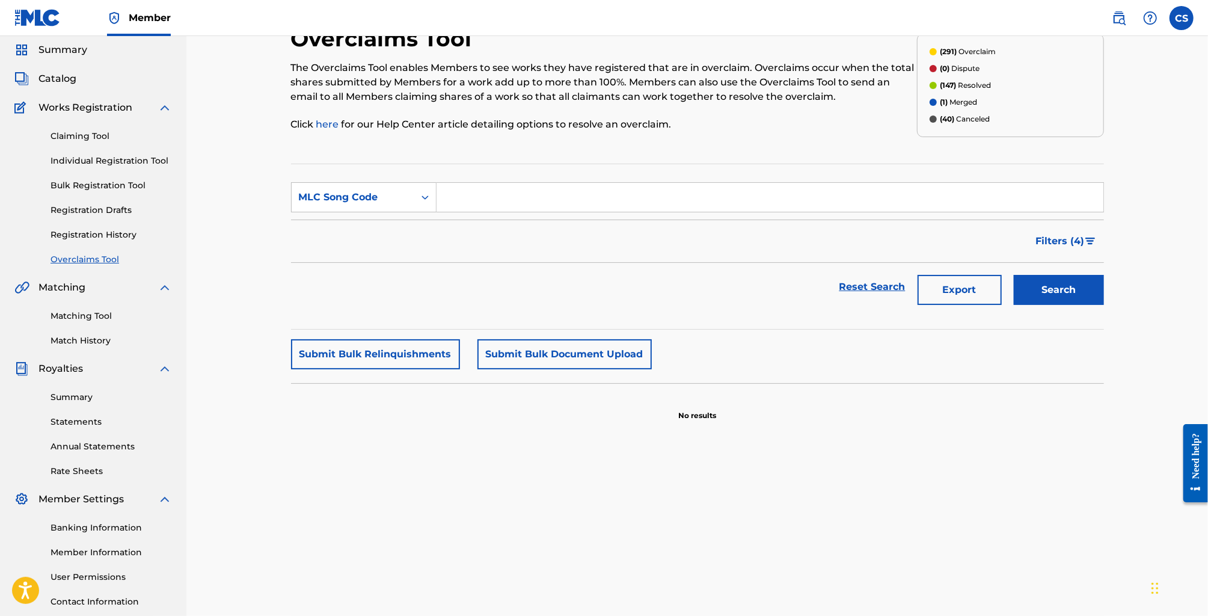
scroll to position [49, 0]
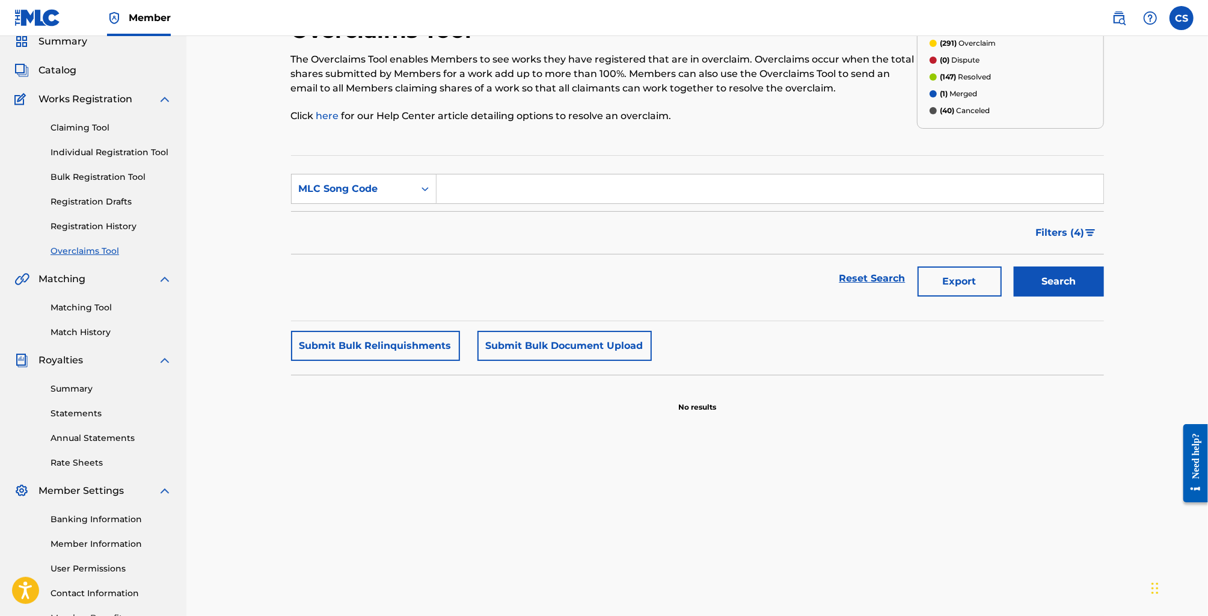
click at [1061, 241] on button "Filters ( 4 )" at bounding box center [1066, 233] width 75 height 30
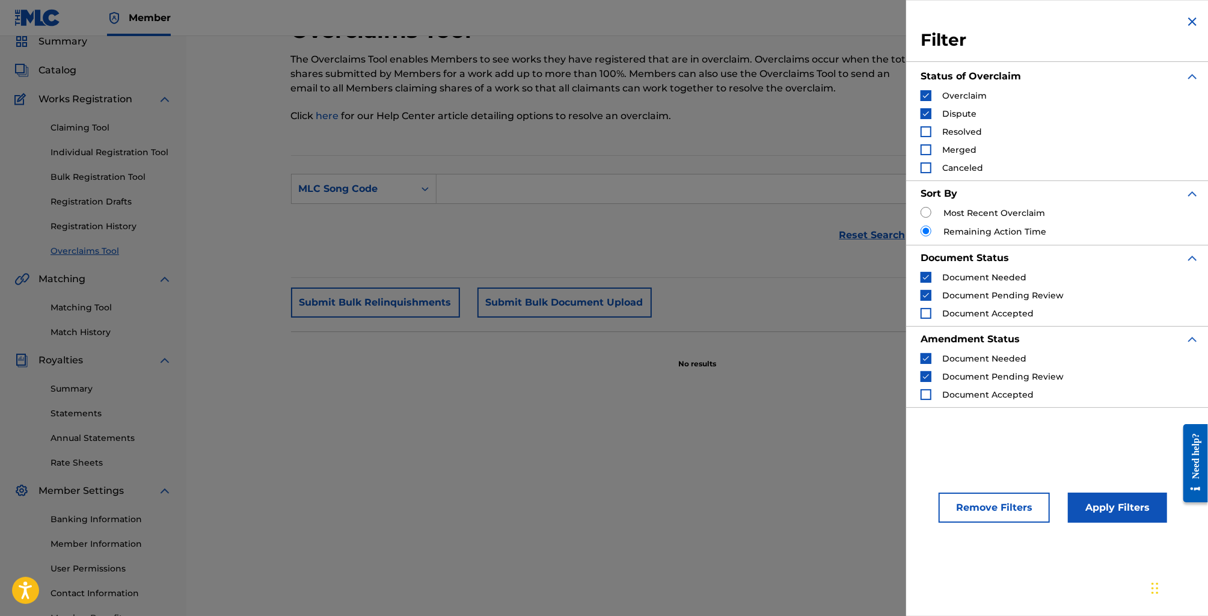
click at [1192, 22] on img "Search Form" at bounding box center [1192, 21] width 14 height 14
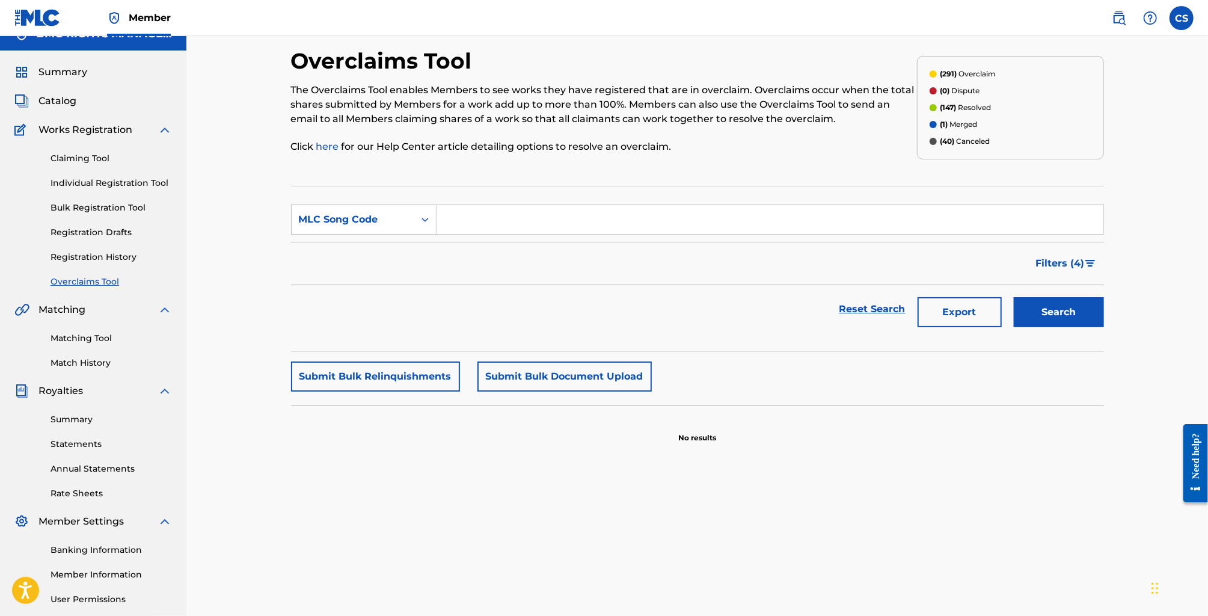
scroll to position [0, 0]
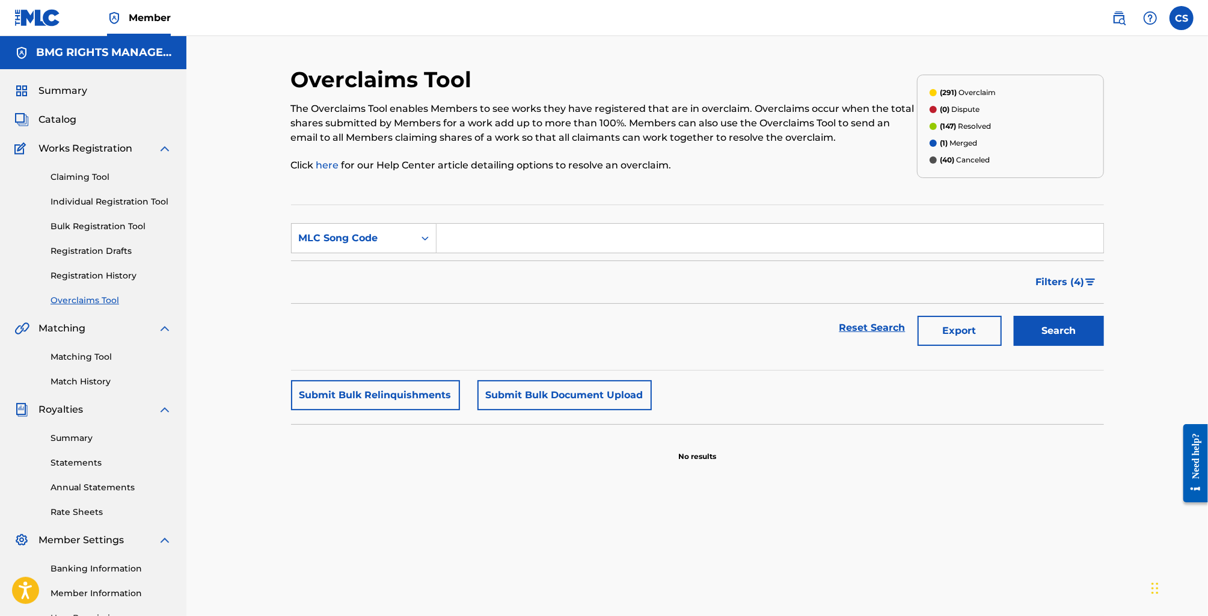
click at [1102, 283] on button "Filters ( 4 )" at bounding box center [1066, 282] width 75 height 30
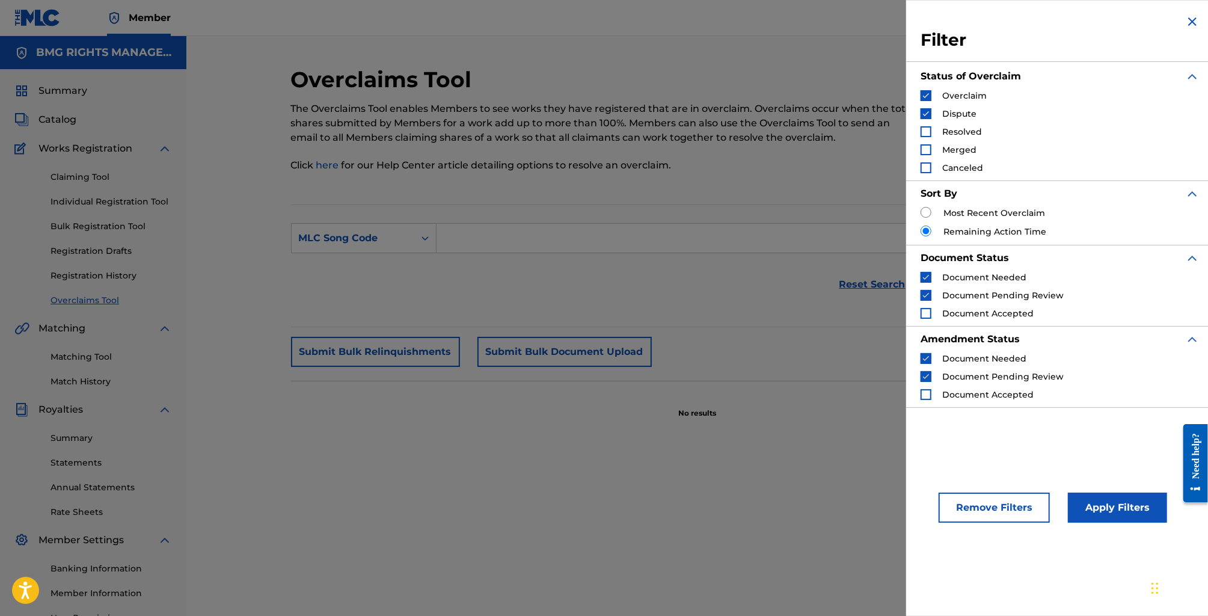
click at [737, 428] on div "Overclaims Tool The Overclaims Tool enables Members to see works they have regi…" at bounding box center [697, 377] width 813 height 622
click at [754, 316] on section "SearchWithCriteria3c47b305-4cfd-4f9a-8e06-985d86b6bf97 MLC Song Code Filter Sta…" at bounding box center [697, 265] width 813 height 123
click at [1187, 22] on img "Search Form" at bounding box center [1192, 21] width 14 height 14
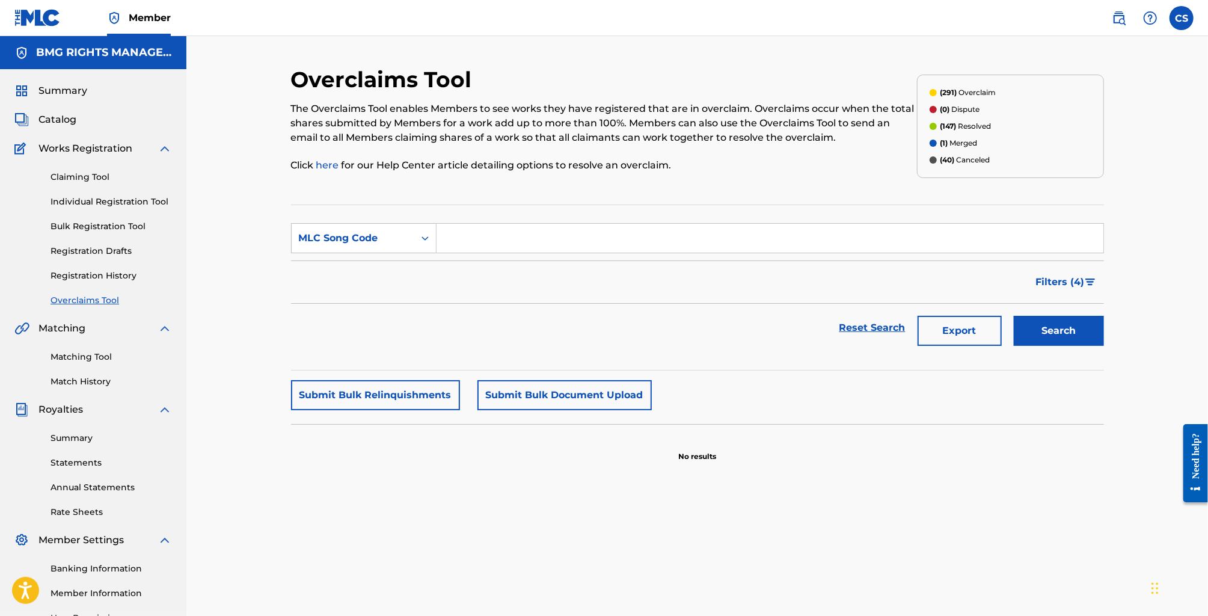
click at [594, 393] on button "Submit Bulk Document Upload" at bounding box center [565, 395] width 174 height 30
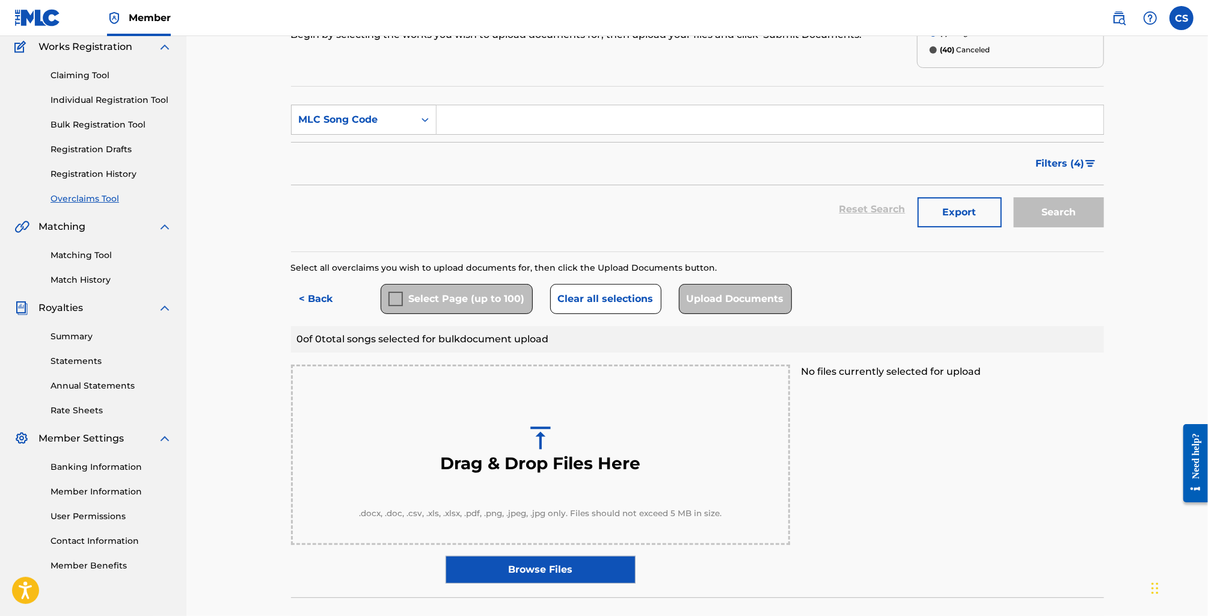
scroll to position [99, 0]
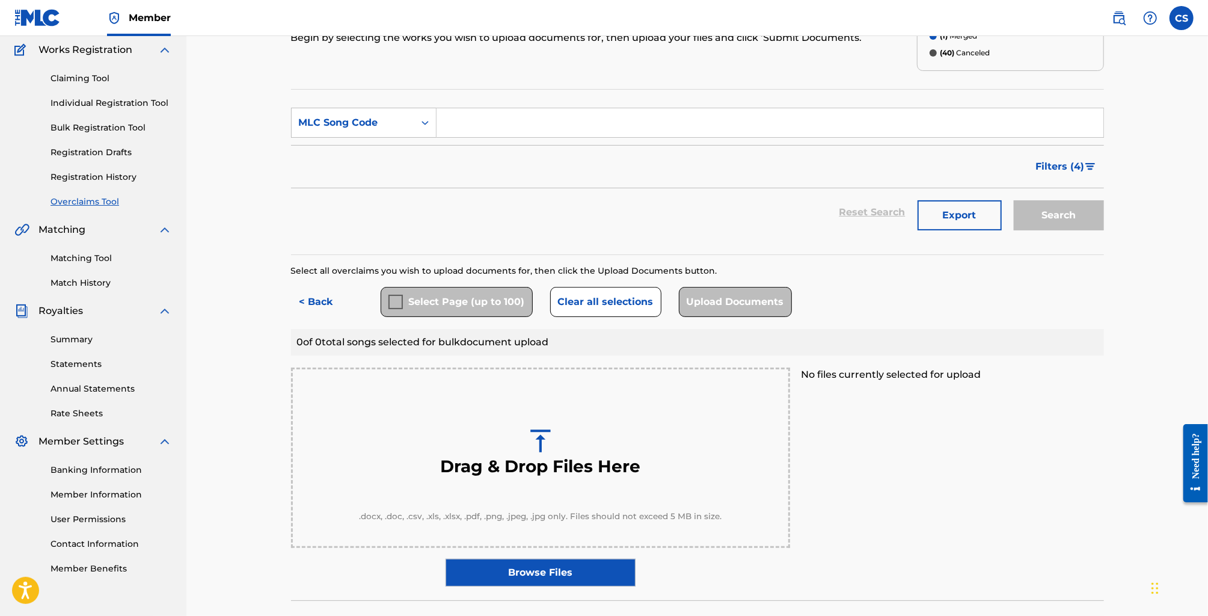
click at [386, 303] on div "Select Page (up to 100)" at bounding box center [457, 302] width 152 height 30
click at [396, 303] on div "Select Page (up to 100)" at bounding box center [457, 302] width 152 height 30
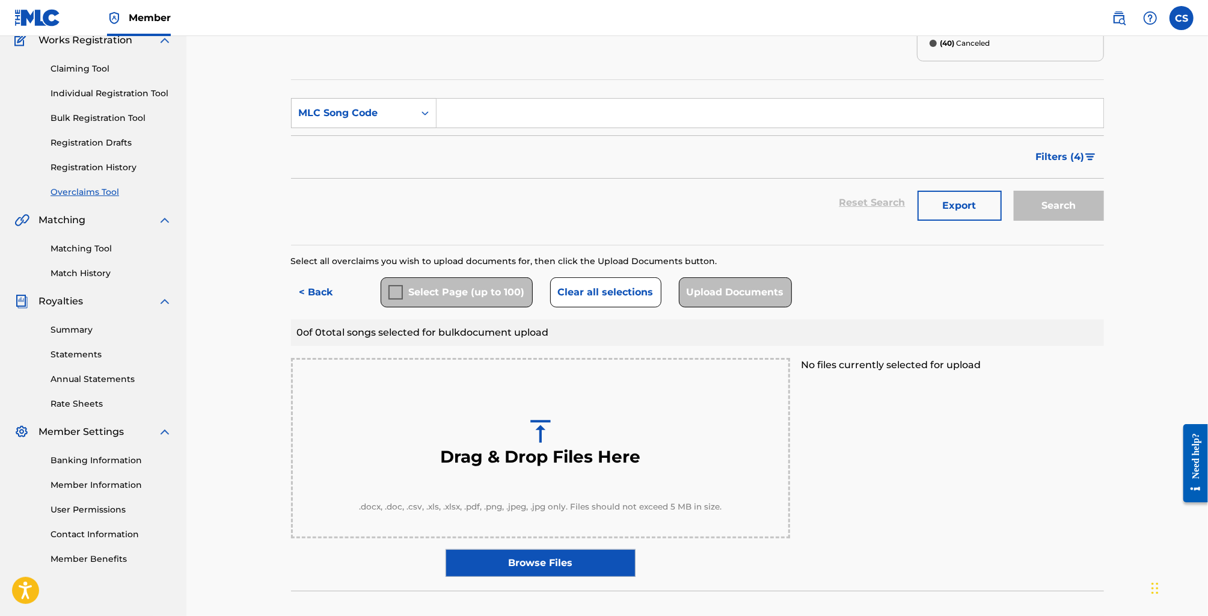
scroll to position [97, 0]
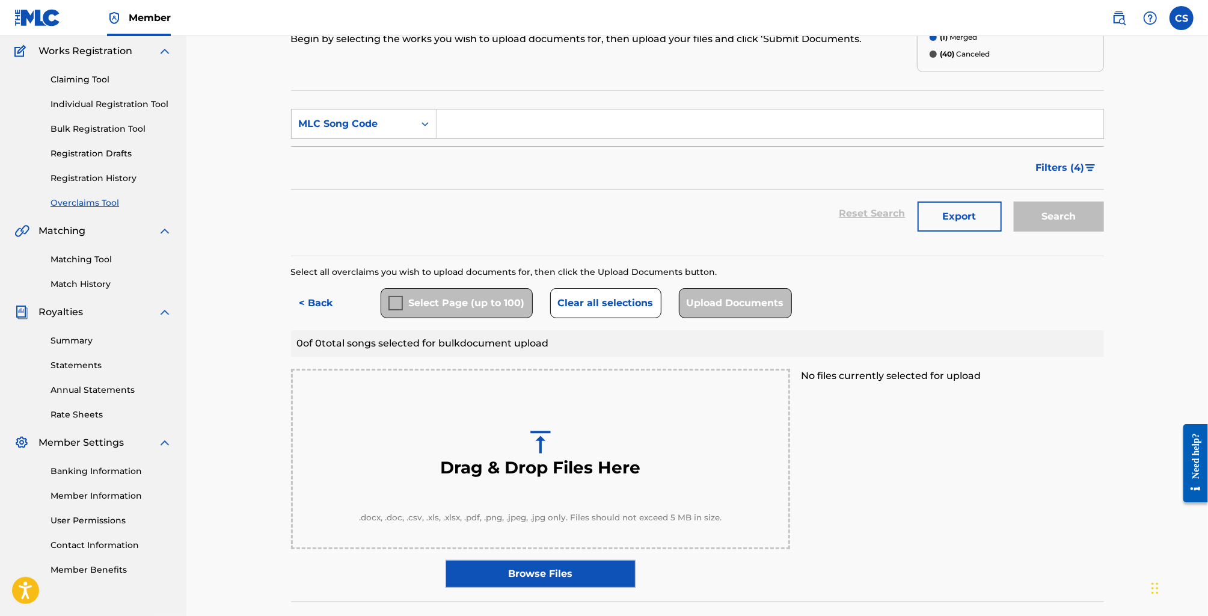
click at [472, 301] on div "Select Page (up to 100)" at bounding box center [457, 303] width 152 height 30
click at [470, 127] on input "Search Form" at bounding box center [770, 123] width 667 height 29
click at [451, 164] on div "Filters ( 4 )" at bounding box center [697, 167] width 813 height 43
click at [327, 305] on button "< Back" at bounding box center [327, 303] width 72 height 30
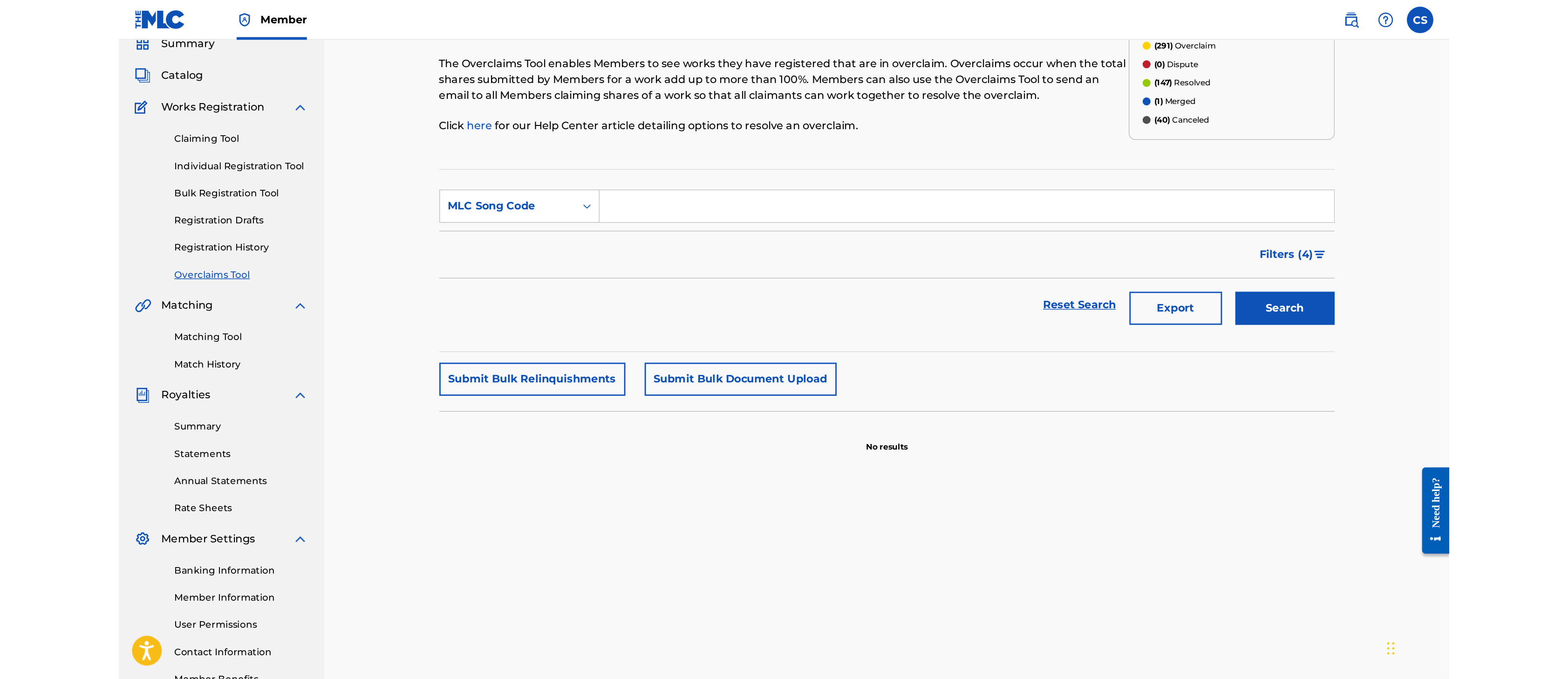
scroll to position [0, 0]
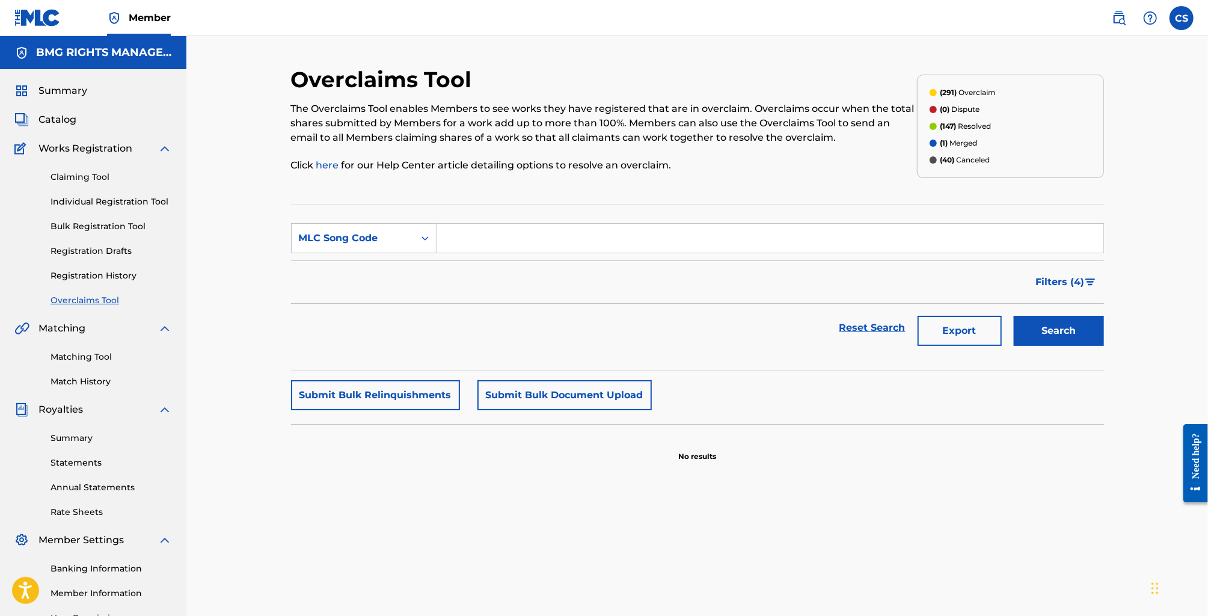
click at [1093, 284] on img "Search Form" at bounding box center [1091, 281] width 10 height 7
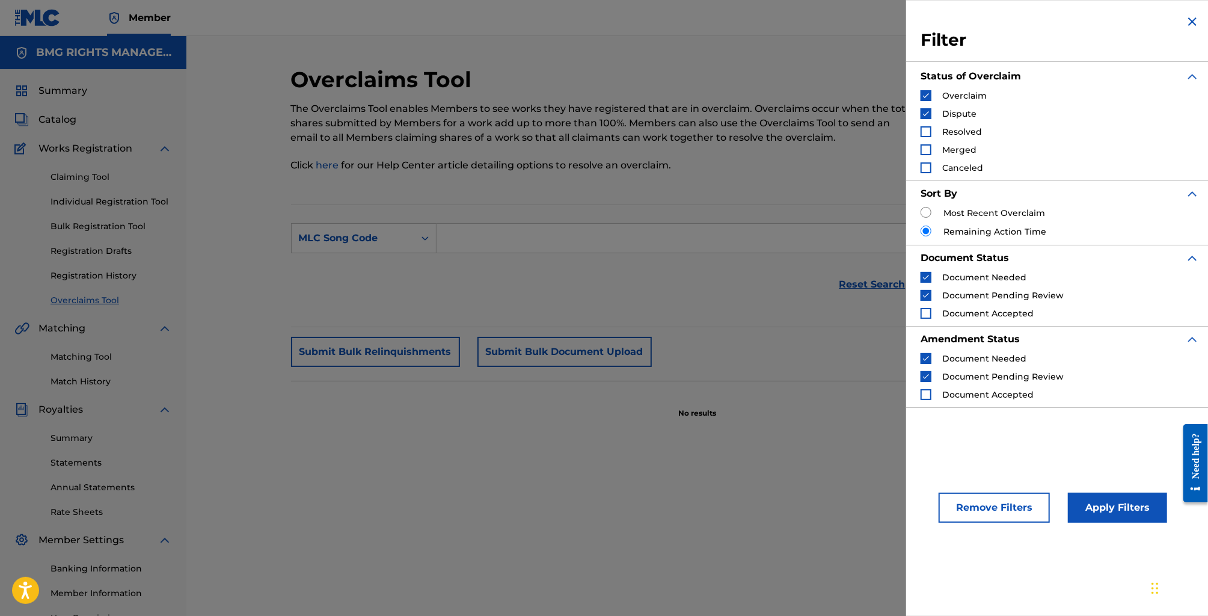
click at [977, 502] on button "Remove Filters" at bounding box center [994, 508] width 111 height 30
